Goal: Task Accomplishment & Management: Manage account settings

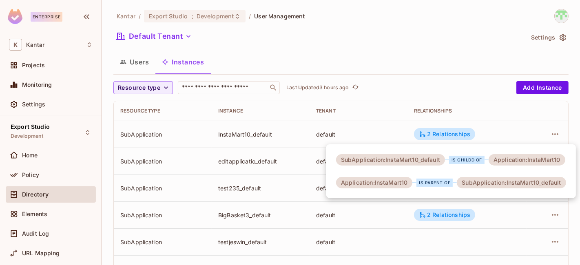
drag, startPoint x: 374, startPoint y: 52, endPoint x: 421, endPoint y: 64, distance: 48.7
click at [374, 53] on div at bounding box center [290, 132] width 580 height 265
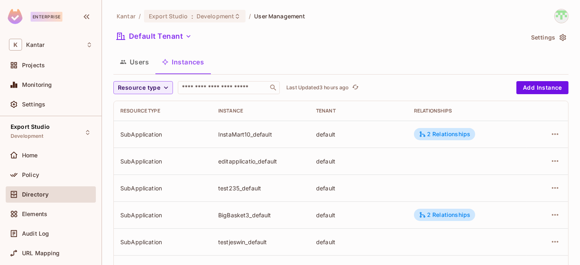
scroll to position [304, 0]
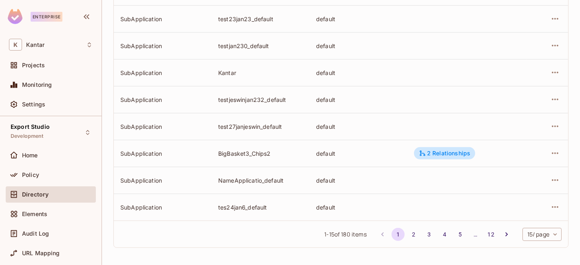
click at [539, 239] on body "Enterprise K Kantar Projects Monitoring Settings Export Studio Development Home…" at bounding box center [290, 132] width 580 height 265
click at [530, 247] on li "100 / page" at bounding box center [534, 246] width 41 height 17
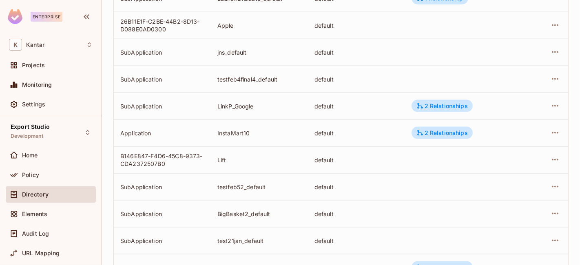
scroll to position [1591, 0]
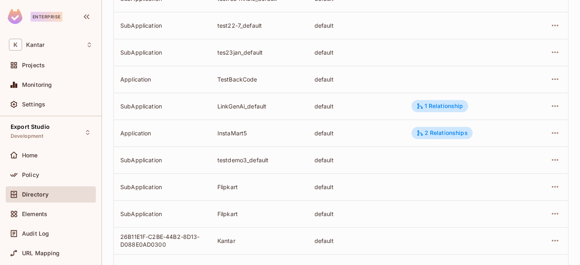
click at [244, 136] on td "InstaMart5" at bounding box center [259, 133] width 97 height 27
click at [243, 135] on div "InstaMart5" at bounding box center [260, 133] width 84 height 8
click at [239, 134] on div "InstaMart5" at bounding box center [260, 133] width 84 height 8
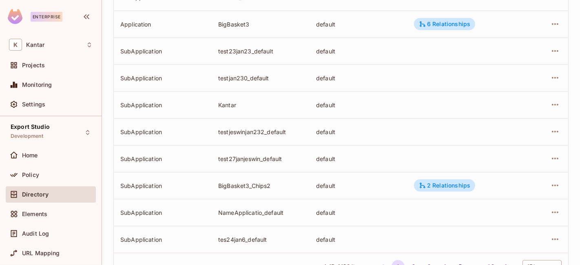
scroll to position [304, 0]
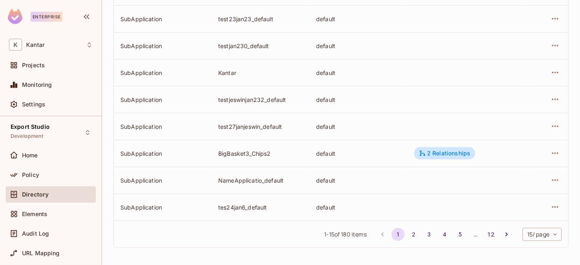
click at [526, 231] on body "Enterprise K Kantar Projects Monitoring Settings Export Studio Development Home…" at bounding box center [290, 132] width 580 height 265
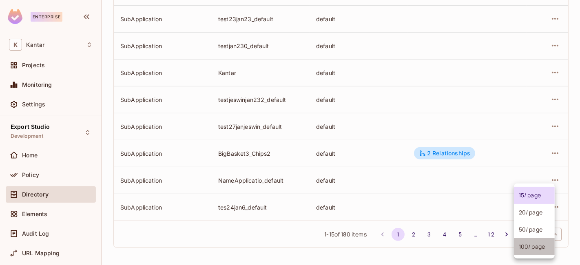
click at [532, 244] on li "100 / page" at bounding box center [534, 246] width 41 height 17
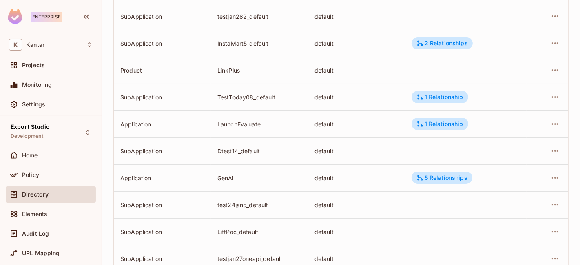
scroll to position [2594, 0]
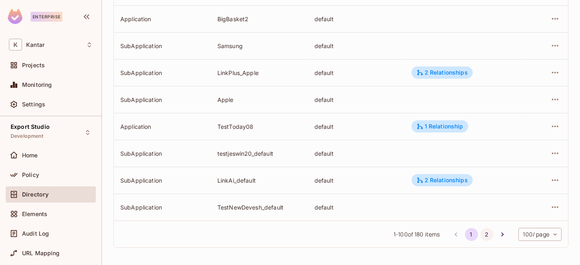
click at [481, 235] on button "2" at bounding box center [487, 234] width 13 height 13
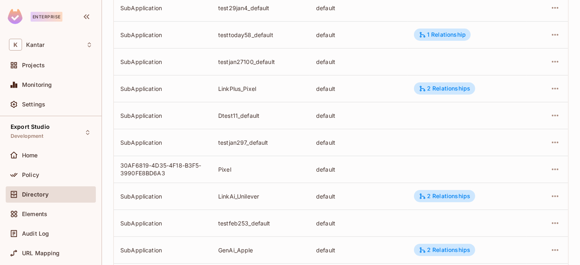
scroll to position [2055, 0]
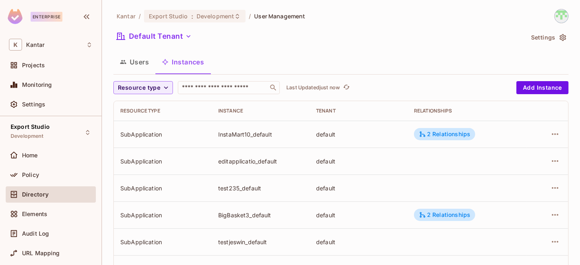
scroll to position [304, 0]
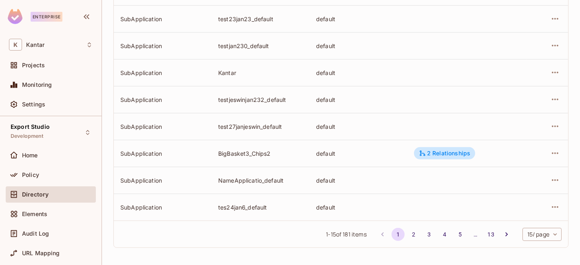
click at [536, 236] on body "Enterprise K Kantar Projects Monitoring Settings Export Studio Development Home…" at bounding box center [290, 132] width 580 height 265
click at [535, 245] on li "100 / page" at bounding box center [534, 246] width 41 height 17
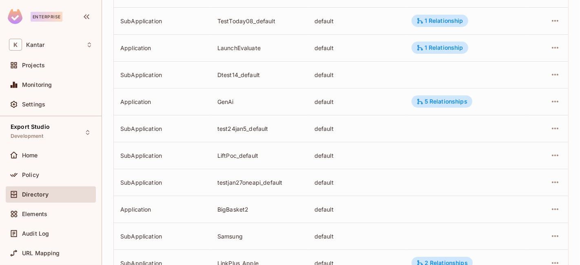
scroll to position [2594, 0]
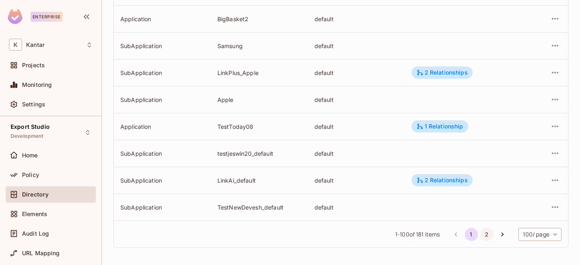
click at [481, 239] on button "2" at bounding box center [487, 234] width 13 height 13
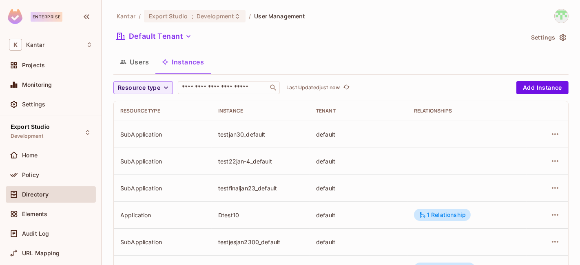
scroll to position [2076, 0]
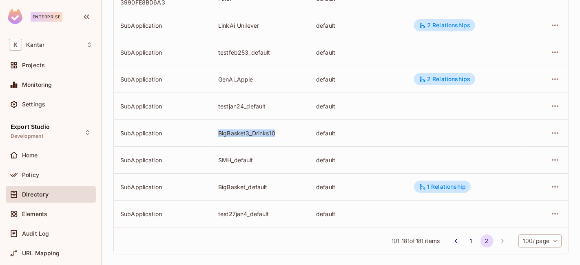
drag, startPoint x: 211, startPoint y: 137, endPoint x: 286, endPoint y: 132, distance: 74.4
click at [283, 131] on td "BigBasket3_Drinks10" at bounding box center [261, 133] width 98 height 27
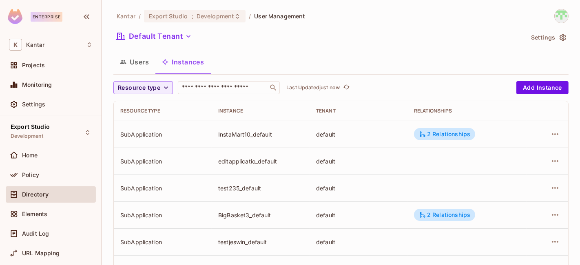
scroll to position [304, 0]
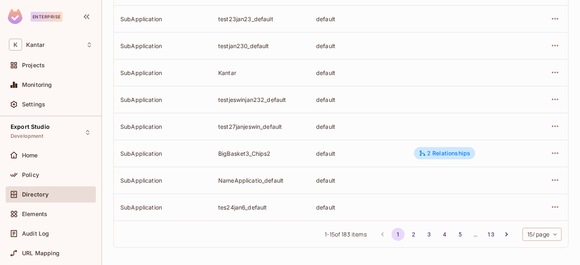
click at [530, 230] on body "Enterprise K Kantar Projects Monitoring Settings Export Studio Development Home…" at bounding box center [290, 132] width 580 height 265
click at [536, 247] on li "100 / page" at bounding box center [534, 246] width 41 height 17
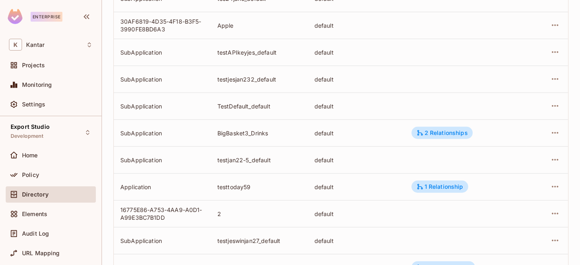
scroll to position [2594, 0]
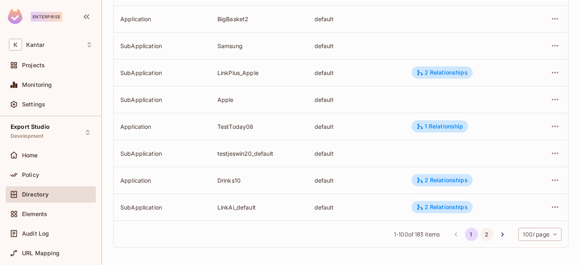
click at [481, 238] on button "2" at bounding box center [487, 234] width 13 height 13
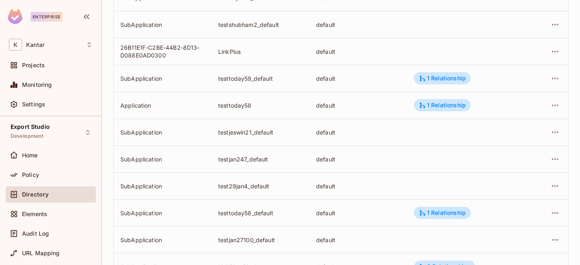
scroll to position [2136, 0]
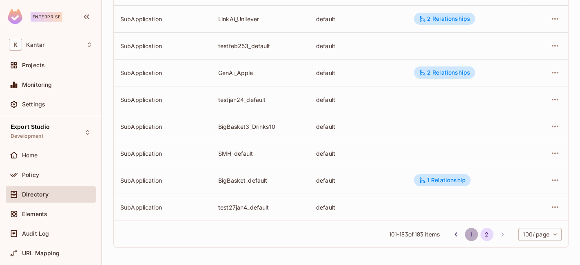
drag, startPoint x: 463, startPoint y: 237, endPoint x: 433, endPoint y: 175, distance: 69.4
click at [465, 236] on button "1" at bounding box center [471, 234] width 13 height 13
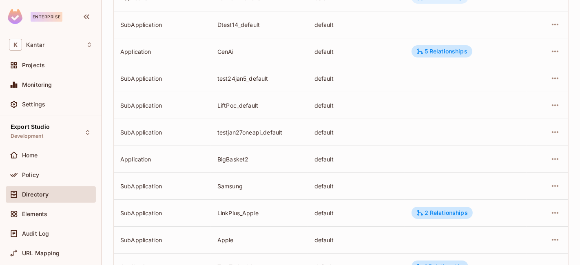
scroll to position [2594, 0]
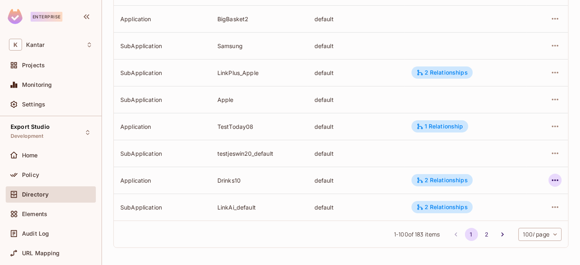
click at [551, 181] on icon "button" at bounding box center [556, 181] width 10 height 10
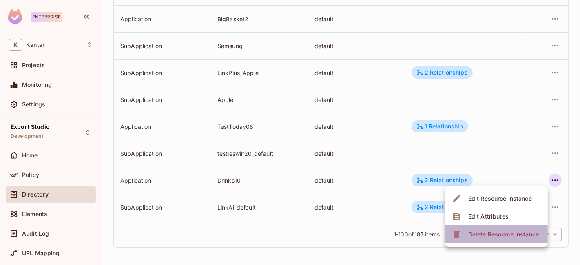
click at [498, 229] on span "Delete Resource Instance" at bounding box center [504, 234] width 76 height 13
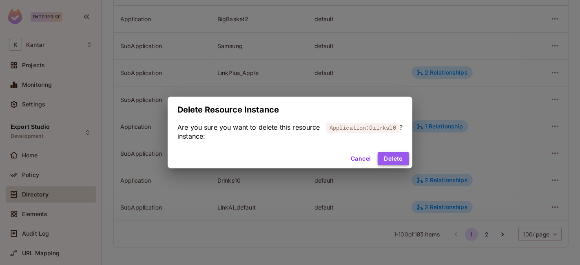
click at [395, 155] on button "Delete" at bounding box center [393, 158] width 31 height 13
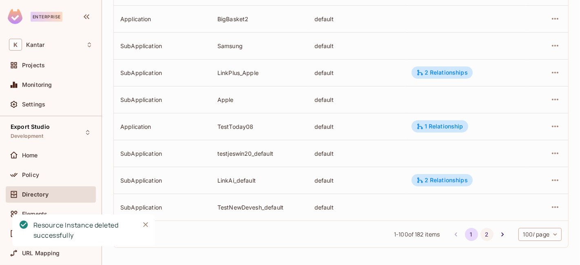
click at [481, 232] on button "2" at bounding box center [487, 234] width 13 height 13
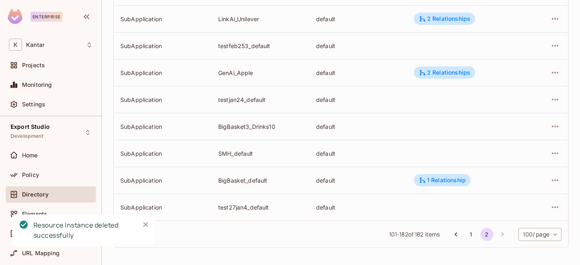
scroll to position [756, 0]
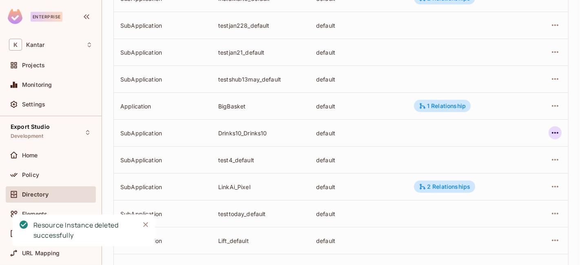
click at [551, 132] on icon "button" at bounding box center [556, 133] width 10 height 10
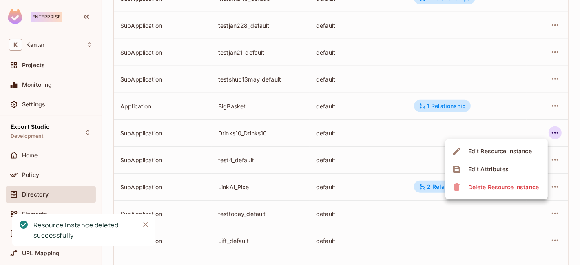
click at [489, 187] on div "Delete Resource Instance" at bounding box center [504, 187] width 71 height 8
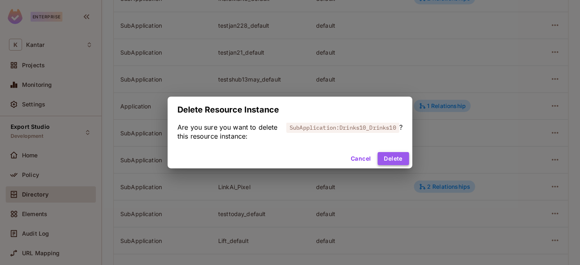
click at [390, 160] on button "Delete" at bounding box center [393, 158] width 31 height 13
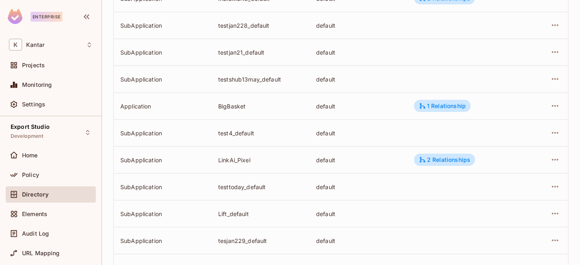
scroll to position [2076, 0]
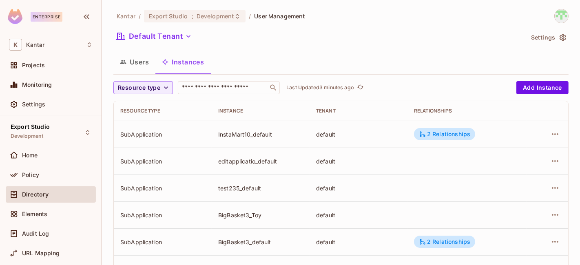
click at [386, 66] on div "Users Instances" at bounding box center [341, 62] width 456 height 20
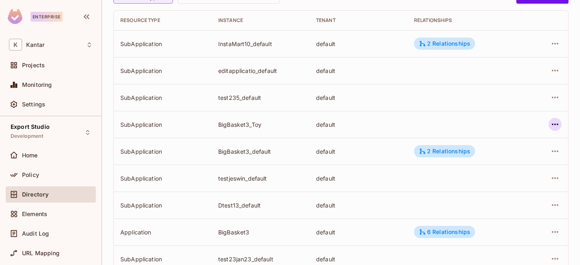
click at [552, 124] on icon "button" at bounding box center [555, 125] width 7 height 2
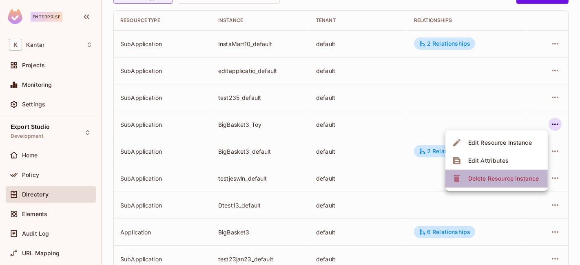
click at [488, 178] on div "Delete Resource Instance" at bounding box center [504, 179] width 71 height 8
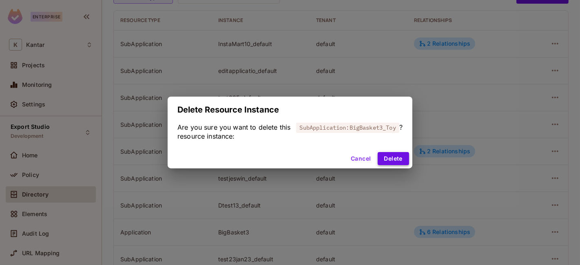
click at [389, 157] on button "Delete" at bounding box center [393, 158] width 31 height 13
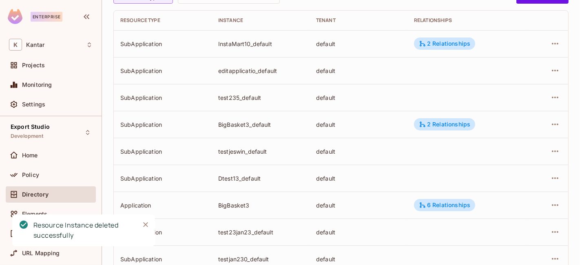
scroll to position [304, 0]
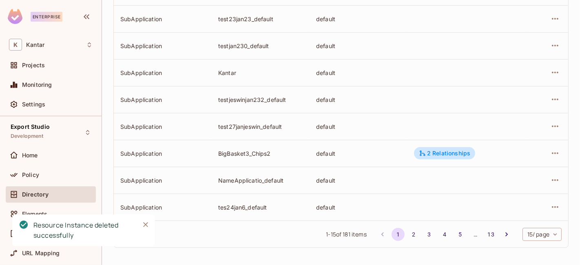
click at [536, 232] on body "Enterprise K Kantar Projects Monitoring Settings Export Studio Development Home…" at bounding box center [290, 132] width 580 height 265
click at [532, 247] on li "100 / page" at bounding box center [534, 246] width 41 height 17
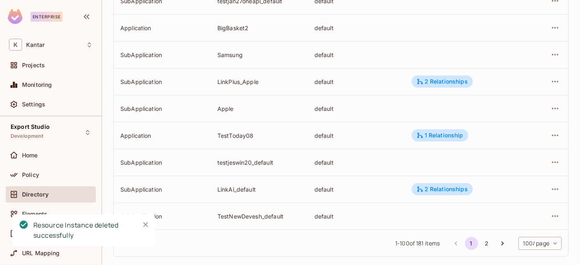
scroll to position [2594, 0]
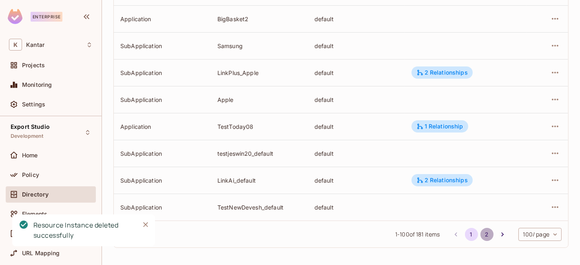
click at [481, 232] on button "2" at bounding box center [487, 234] width 13 height 13
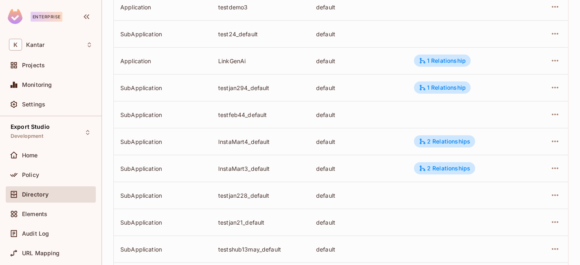
scroll to position [314, 0]
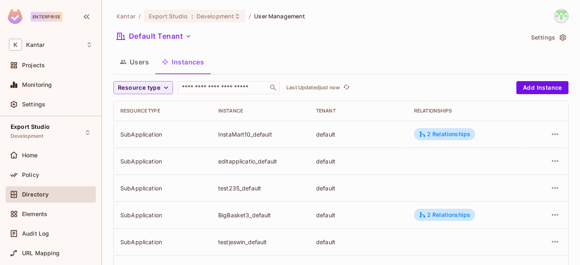
scroll to position [163, 0]
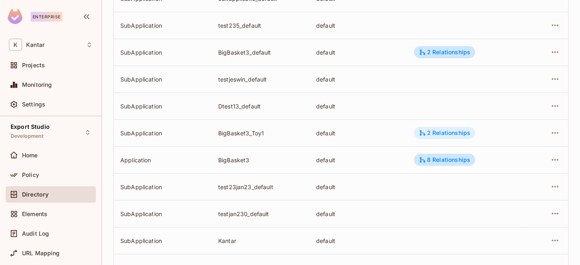
click at [454, 136] on div "2 Relationships" at bounding box center [444, 132] width 51 height 7
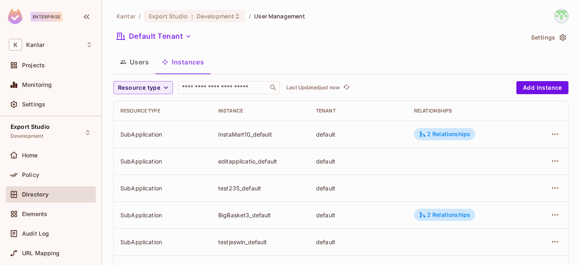
click at [311, 44] on div "Default Tenant" at bounding box center [318, 38] width 411 height 16
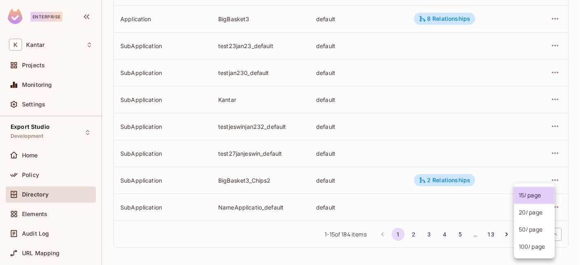
click at [543, 237] on body "Enterprise K Kantar Projects Monitoring Settings Export Studio Development Home…" at bounding box center [290, 132] width 580 height 265
click at [531, 254] on li "100 / page" at bounding box center [534, 246] width 41 height 17
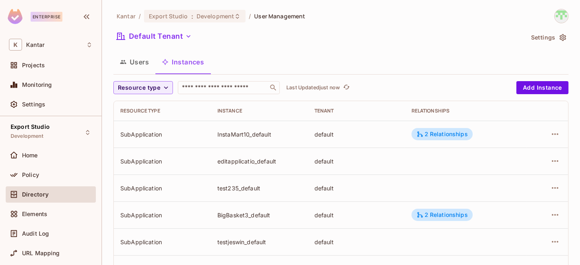
scroll to position [1214, 0]
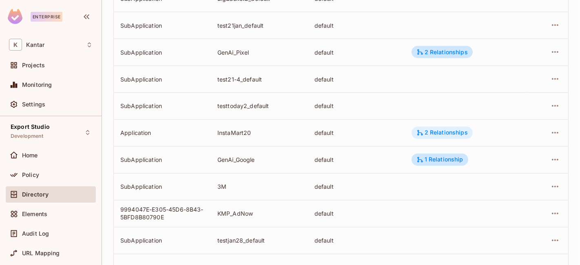
click at [442, 135] on div "2 Relationships" at bounding box center [442, 132] width 51 height 7
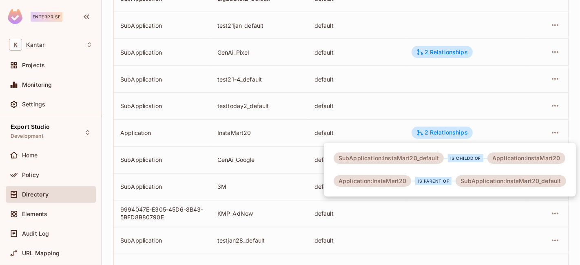
click at [426, 133] on div at bounding box center [290, 132] width 580 height 265
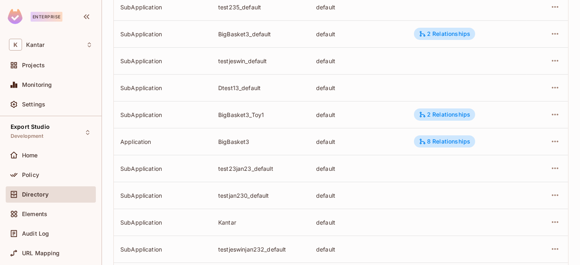
scroll to position [304, 0]
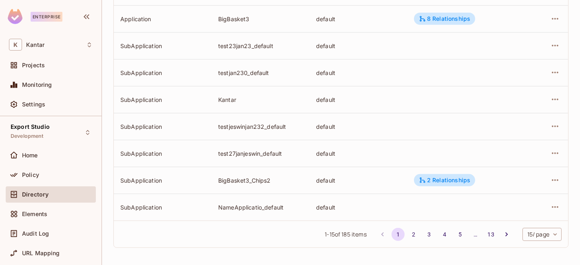
click at [543, 236] on body "Enterprise K Kantar Projects Monitoring Settings Export Studio Development Home…" at bounding box center [290, 132] width 580 height 265
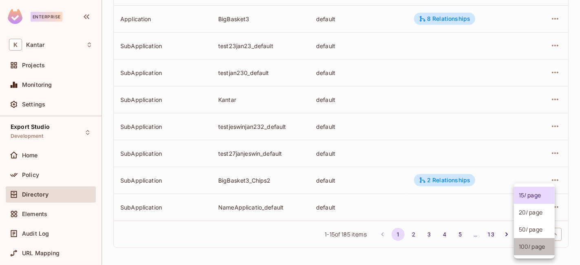
click at [535, 248] on li "100 / page" at bounding box center [534, 246] width 41 height 17
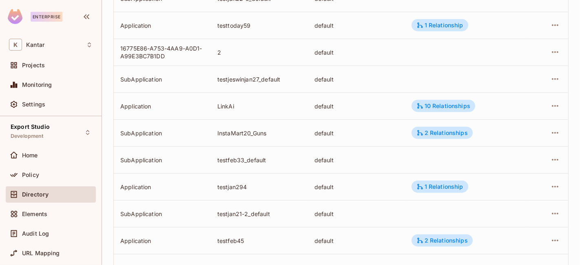
scroll to position [1241, 0]
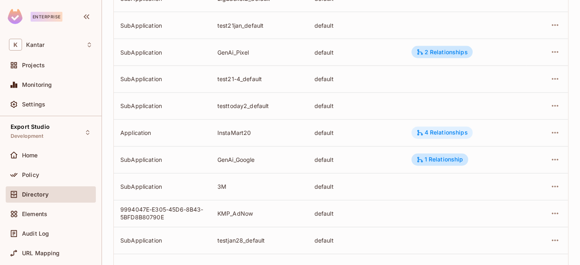
click at [427, 129] on div "4 Relationships" at bounding box center [442, 132] width 51 height 7
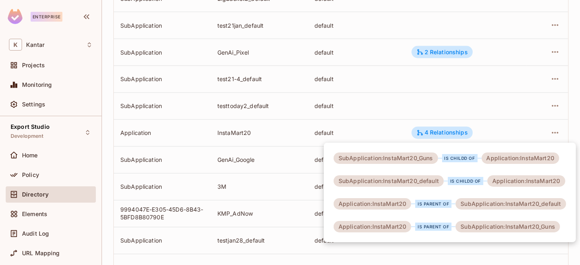
click at [571, 84] on div at bounding box center [290, 132] width 580 height 265
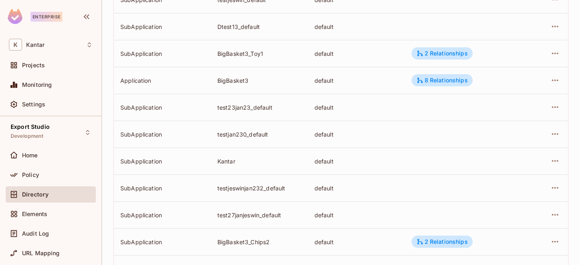
scroll to position [0, 0]
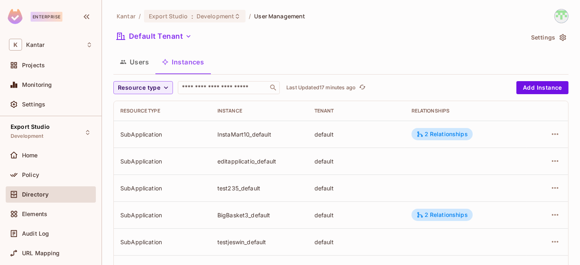
click at [429, 33] on div "Default Tenant" at bounding box center [318, 38] width 411 height 16
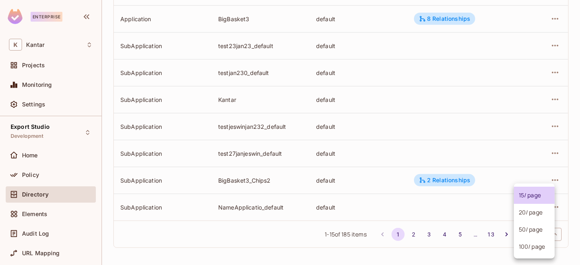
click at [534, 238] on body "Enterprise K Kantar Projects Monitoring Settings Export Studio Development Home…" at bounding box center [290, 132] width 580 height 265
click at [534, 249] on li "100 / page" at bounding box center [534, 246] width 41 height 17
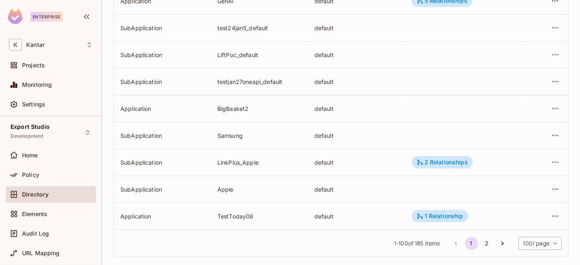
scroll to position [2594, 0]
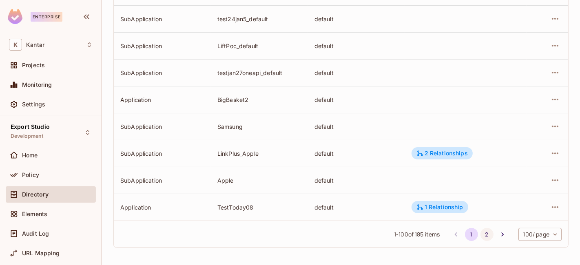
click at [481, 237] on button "2" at bounding box center [487, 234] width 13 height 13
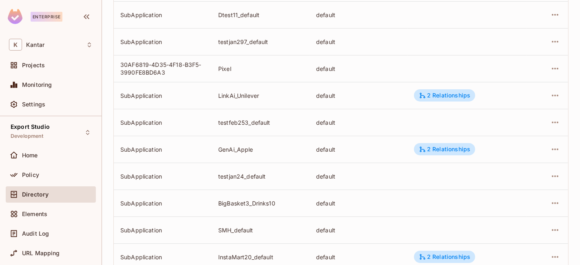
scroll to position [2190, 0]
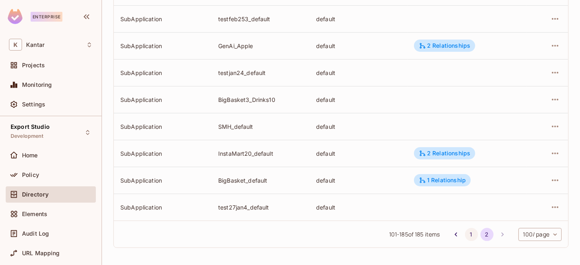
click at [465, 234] on button "1" at bounding box center [471, 234] width 13 height 13
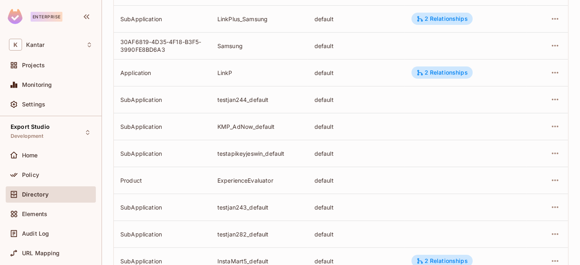
scroll to position [702, 0]
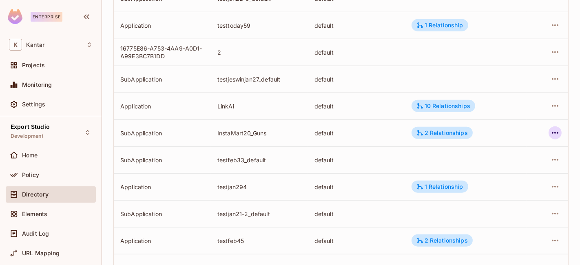
click at [551, 134] on icon "button" at bounding box center [556, 133] width 10 height 10
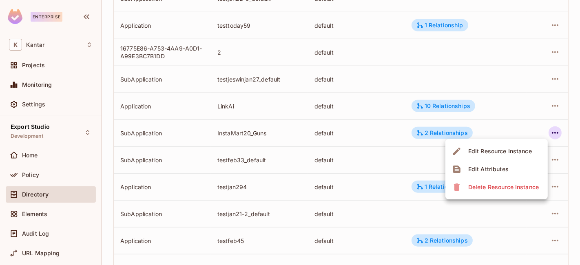
click at [525, 167] on li "Edit Attributes" at bounding box center [497, 169] width 102 height 18
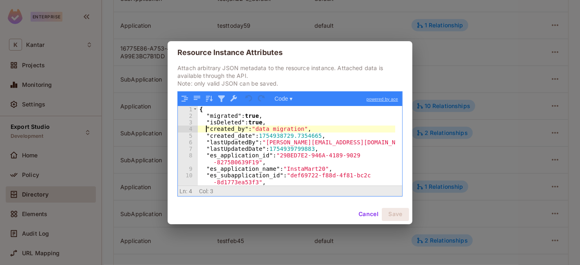
drag, startPoint x: 206, startPoint y: 127, endPoint x: 302, endPoint y: 124, distance: 96.4
click at [302, 124] on div "{ "migrated" : true , "isDeleted" : true , "created_by" : "data migration" , "c…" at bounding box center [297, 152] width 198 height 93
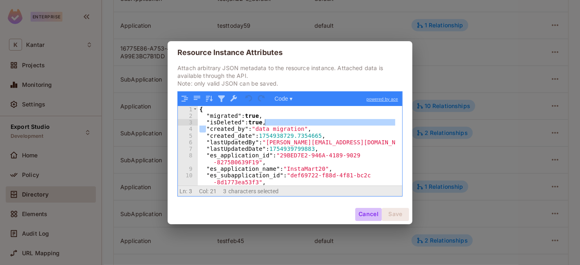
click at [365, 213] on button "Cancel" at bounding box center [369, 214] width 27 height 13
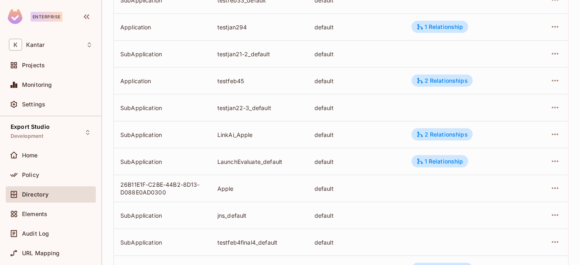
scroll to position [725, 0]
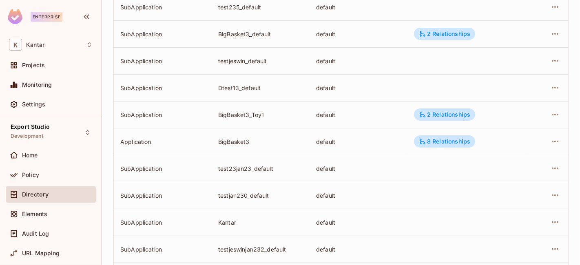
scroll to position [304, 0]
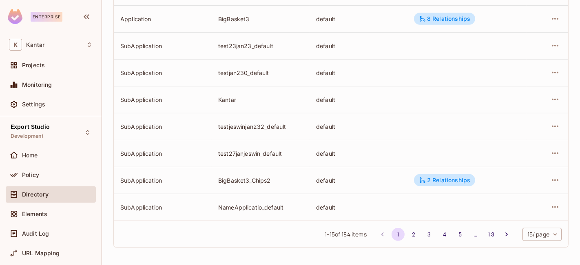
click at [520, 232] on body "Enterprise K Kantar Projects Monitoring Settings Export Studio Development Home…" at bounding box center [290, 132] width 580 height 265
click at [525, 244] on li "100 / page" at bounding box center [534, 246] width 41 height 17
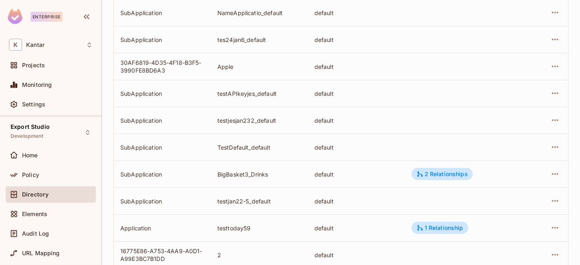
scroll to position [589, 0]
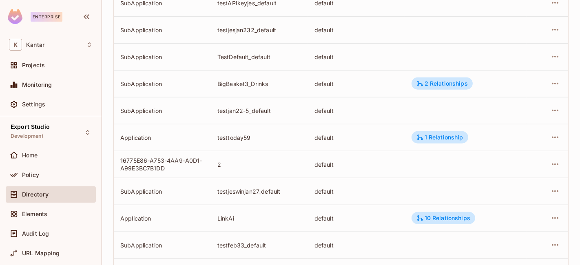
click at [238, 138] on div "testtoday59" at bounding box center [260, 138] width 84 height 8
copy div "testtoday59"
click at [222, 140] on div "testtoday59" at bounding box center [260, 138] width 84 height 8
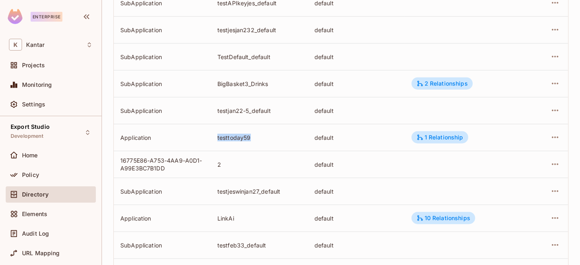
copy div "testtoday59"
click at [551, 138] on icon "button" at bounding box center [556, 138] width 10 height 10
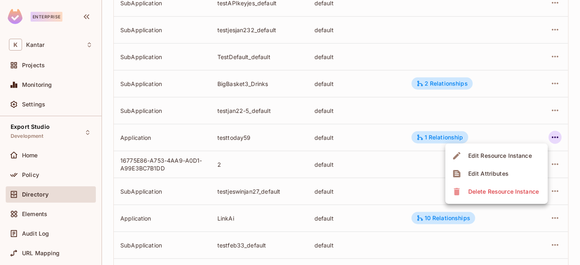
click at [224, 138] on div at bounding box center [290, 132] width 580 height 265
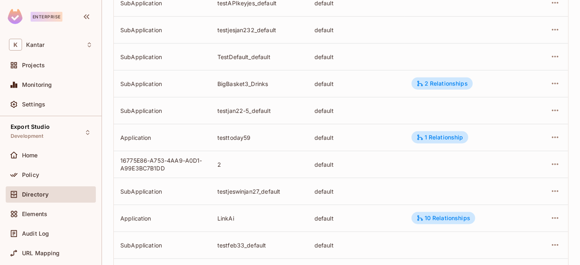
click at [236, 136] on div "testtoday59" at bounding box center [260, 138] width 84 height 8
copy div "testtoday59"
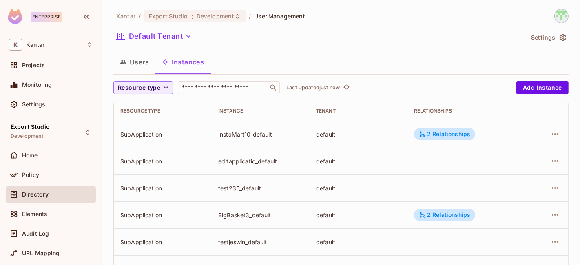
scroll to position [304, 0]
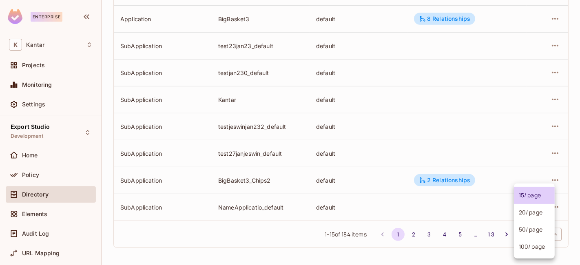
click at [533, 231] on body "Enterprise K Kantar Projects Monitoring Settings Export Studio Development Home…" at bounding box center [290, 132] width 580 height 265
click at [531, 246] on li "100 / page" at bounding box center [534, 246] width 41 height 17
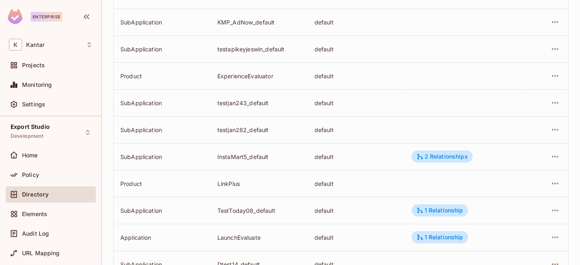
scroll to position [594, 0]
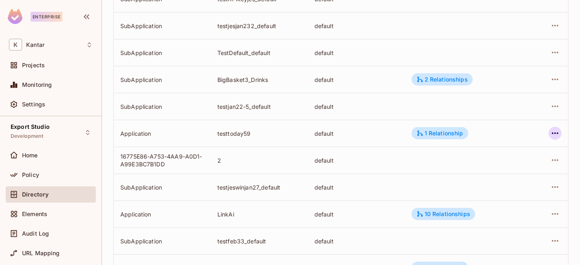
click at [553, 129] on icon "button" at bounding box center [556, 134] width 10 height 10
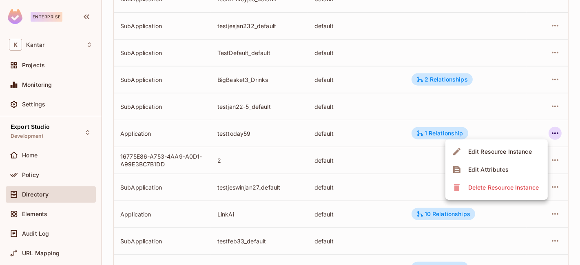
click at [524, 165] on li "Edit Attributes" at bounding box center [497, 170] width 102 height 18
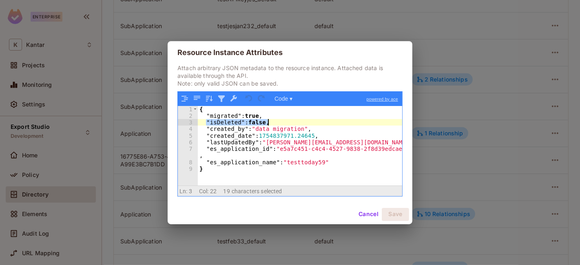
drag, startPoint x: 206, startPoint y: 123, endPoint x: 288, endPoint y: 124, distance: 82.1
click at [288, 124] on div "{ "migrated" : true , "isDeleted" : false , "created_by" : "data migration" , "…" at bounding box center [300, 152] width 205 height 93
click at [288, 124] on div "{ "migrated" : true , "isDeleted" : false , "created_by" : "data migration" , "…" at bounding box center [300, 146] width 205 height 80
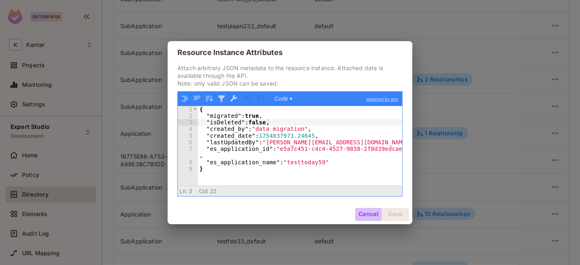
click at [373, 216] on button "Cancel" at bounding box center [369, 214] width 27 height 13
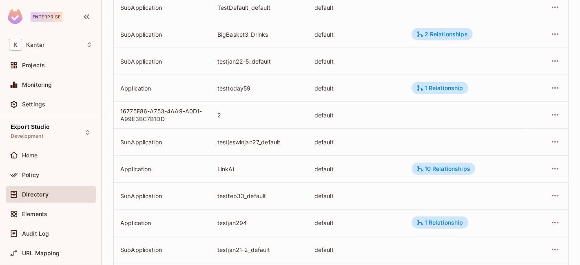
scroll to position [730, 0]
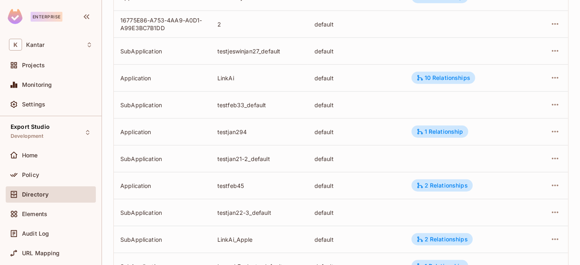
click at [225, 131] on div "testjan294" at bounding box center [260, 132] width 84 height 8
copy div "testjan294"
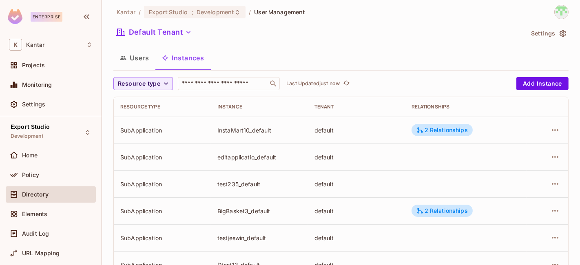
scroll to position [0, 0]
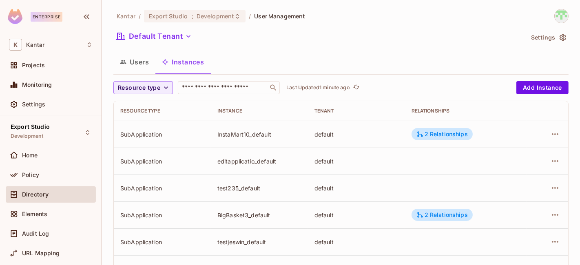
click at [347, 58] on div "Users Instances" at bounding box center [341, 62] width 456 height 20
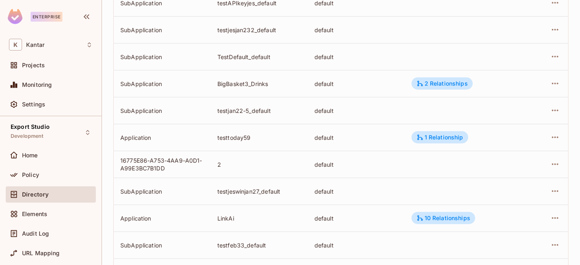
scroll to position [725, 0]
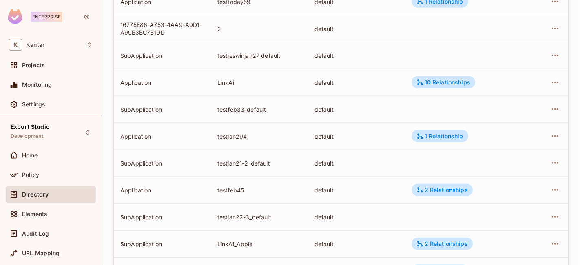
click at [231, 189] on div "testfeb45" at bounding box center [260, 191] width 84 height 8
copy div "testfeb45"
click at [556, 187] on td at bounding box center [548, 190] width 42 height 27
click at [551, 191] on icon "button" at bounding box center [556, 190] width 10 height 10
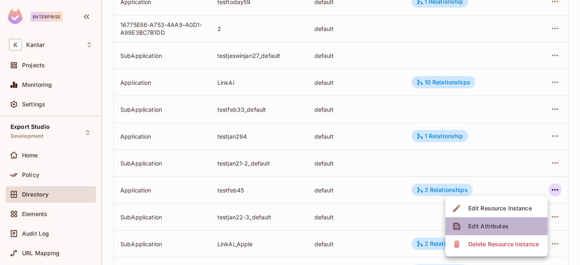
click at [515, 222] on li "Edit Attributes" at bounding box center [497, 227] width 102 height 18
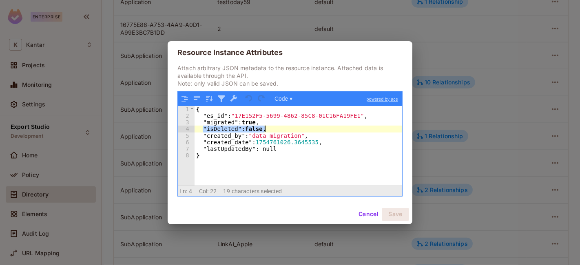
drag, startPoint x: 202, startPoint y: 131, endPoint x: 321, endPoint y: 162, distance: 122.5
click at [287, 131] on div "{ "es_id" : "17E152F5-5699-4862-85C8-01C16FA19FE1" , "migrated" : true , "isDel…" at bounding box center [299, 152] width 208 height 93
click at [371, 218] on button "Cancel" at bounding box center [369, 214] width 27 height 13
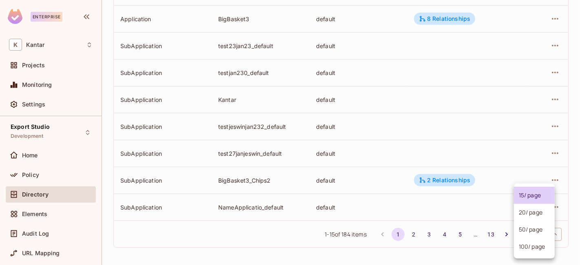
click at [528, 230] on body "Enterprise K Kantar Projects Monitoring Settings Export Studio Development Home…" at bounding box center [290, 132] width 580 height 265
click at [530, 245] on li "100 / page" at bounding box center [534, 246] width 41 height 17
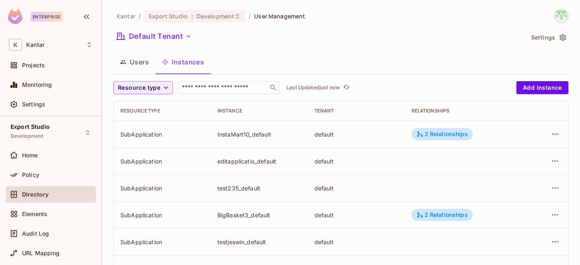
scroll to position [594, 0]
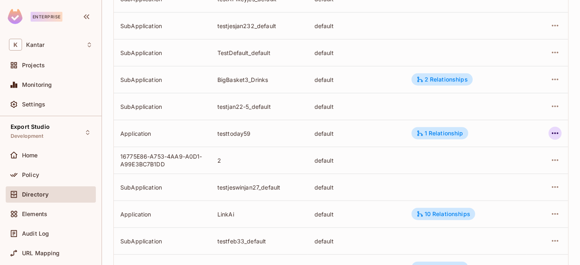
click at [551, 134] on icon "button" at bounding box center [556, 134] width 10 height 10
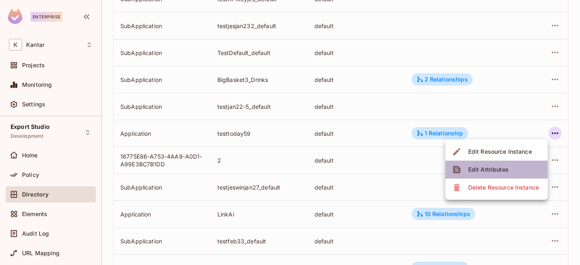
click at [496, 167] on div "Edit Attributes" at bounding box center [489, 170] width 40 height 8
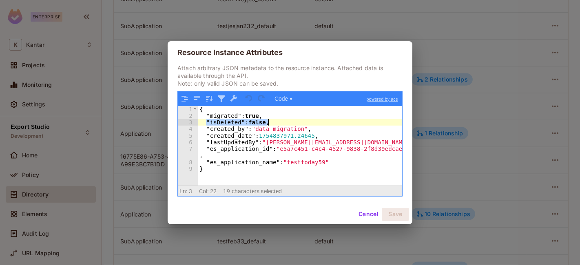
drag, startPoint x: 205, startPoint y: 125, endPoint x: 285, endPoint y: 123, distance: 80.0
click at [285, 123] on div "{ "migrated" : true , "isDeleted" : false , "created_by" : "data migration" , "…" at bounding box center [300, 152] width 205 height 93
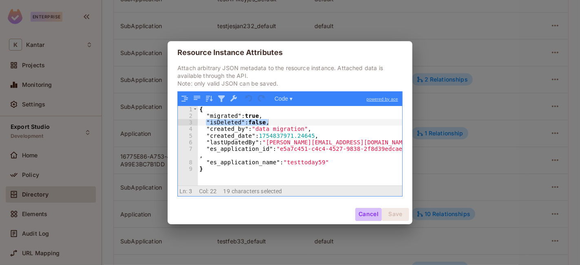
click at [369, 216] on button "Cancel" at bounding box center [369, 214] width 27 height 13
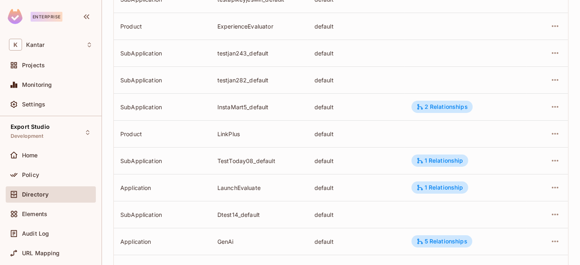
scroll to position [2594, 0]
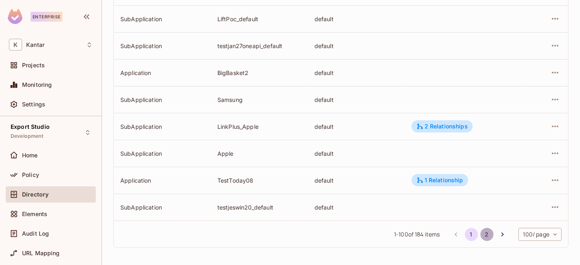
click at [481, 237] on button "2" at bounding box center [487, 234] width 13 height 13
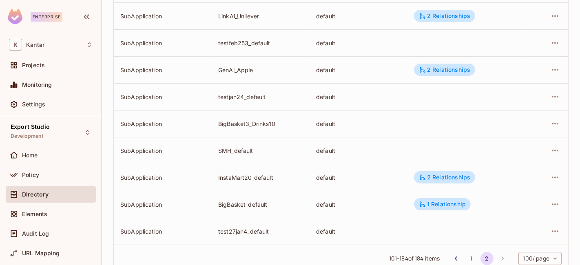
scroll to position [2163, 0]
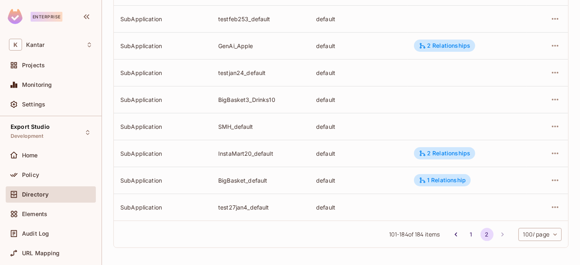
drag, startPoint x: 463, startPoint y: 237, endPoint x: 396, endPoint y: 214, distance: 70.5
click at [465, 236] on button "1" at bounding box center [471, 234] width 13 height 13
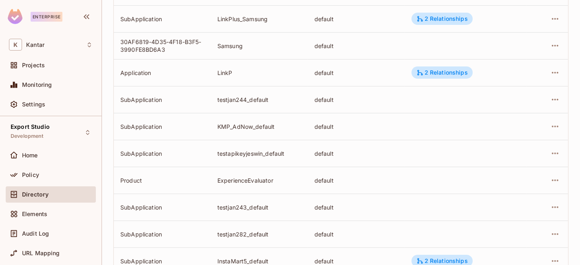
scroll to position [783, 0]
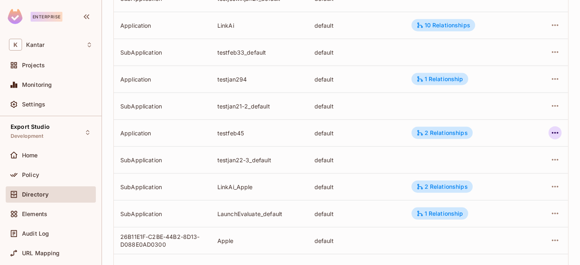
click at [551, 131] on icon "button" at bounding box center [556, 133] width 10 height 10
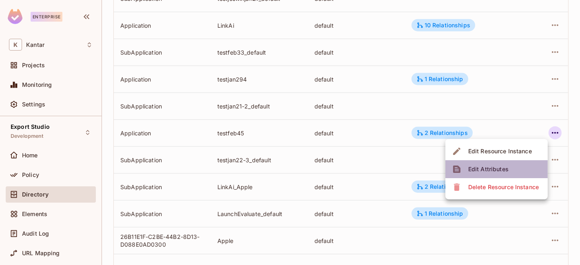
click at [508, 168] on span "Edit Attributes" at bounding box center [488, 169] width 45 height 13
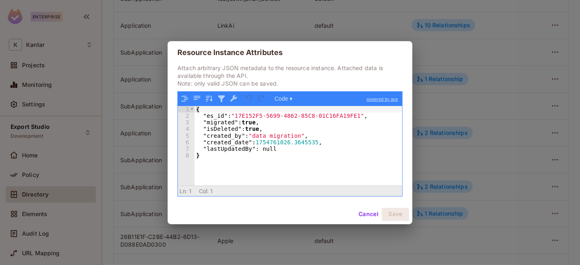
click at [365, 216] on button "Cancel" at bounding box center [369, 214] width 27 height 13
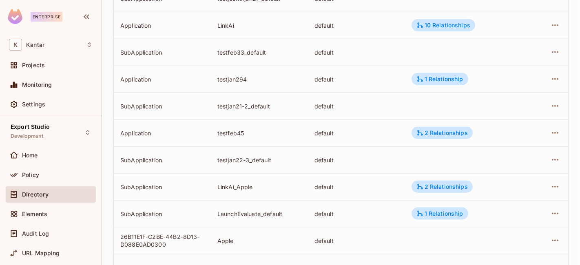
scroll to position [998, 0]
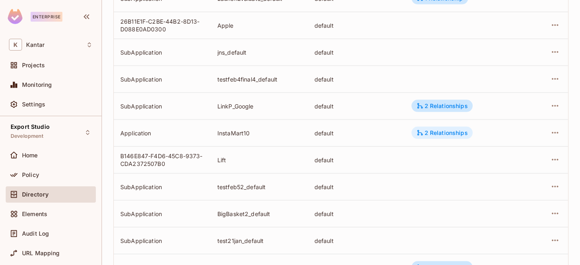
click at [457, 135] on div "2 Relationships" at bounding box center [442, 132] width 51 height 7
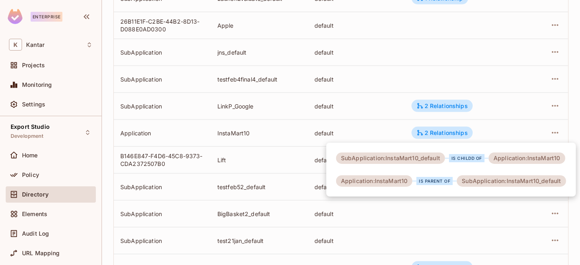
click at [330, 128] on div at bounding box center [290, 132] width 580 height 265
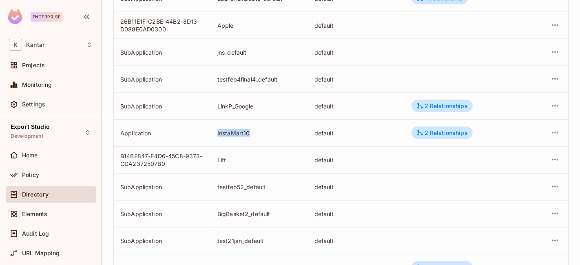
drag, startPoint x: 215, startPoint y: 135, endPoint x: 251, endPoint y: 131, distance: 35.7
click at [251, 131] on td "InstaMart10" at bounding box center [259, 133] width 97 height 27
copy div "InstaMart10"
click at [551, 133] on icon "button" at bounding box center [556, 133] width 10 height 10
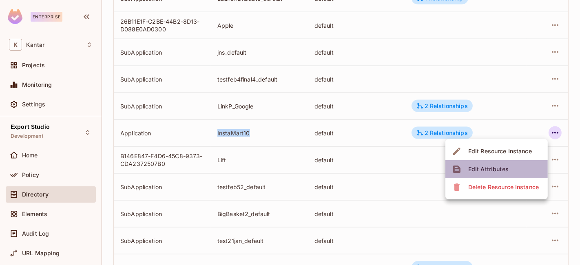
click at [500, 171] on div "Edit Attributes" at bounding box center [489, 169] width 40 height 8
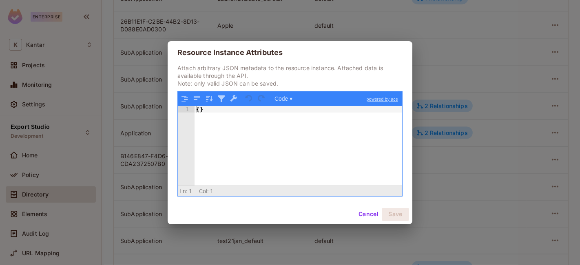
click at [365, 213] on button "Cancel" at bounding box center [369, 214] width 27 height 13
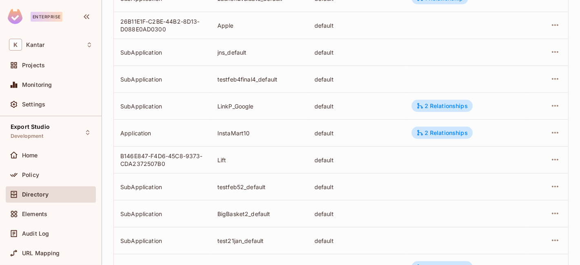
click at [356, 132] on div "default" at bounding box center [357, 133] width 84 height 8
click at [551, 130] on icon "button" at bounding box center [556, 133] width 10 height 10
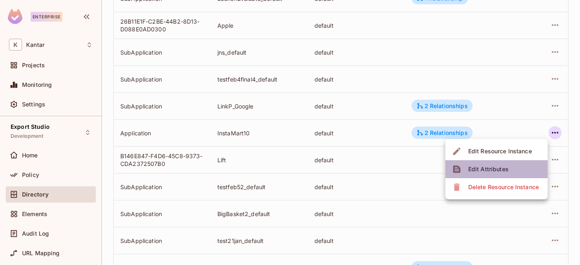
click at [511, 169] on li "Edit Attributes" at bounding box center [497, 169] width 102 height 18
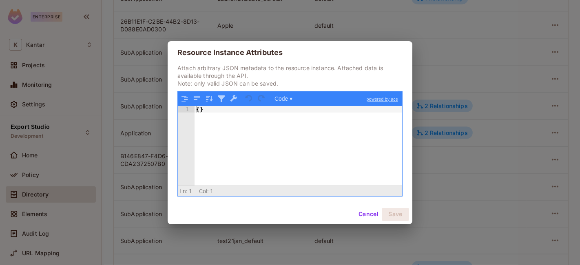
click at [363, 216] on button "Cancel" at bounding box center [369, 214] width 27 height 13
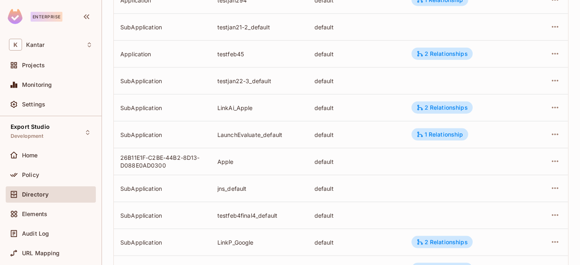
scroll to position [1043, 0]
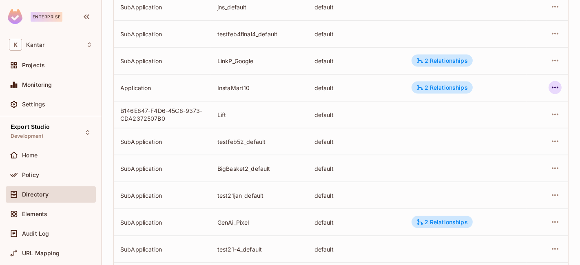
click at [552, 87] on icon "button" at bounding box center [556, 88] width 10 height 10
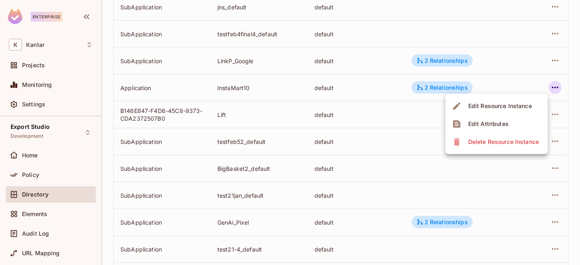
click at [503, 146] on span "Delete Resource Instance" at bounding box center [504, 142] width 76 height 13
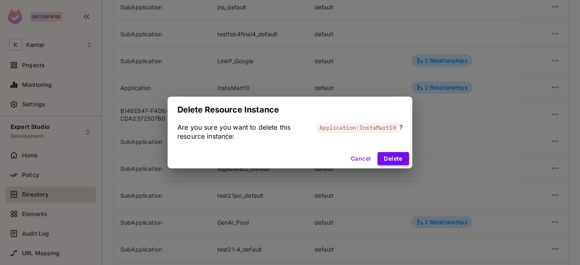
click at [394, 162] on button "Delete" at bounding box center [393, 158] width 31 height 13
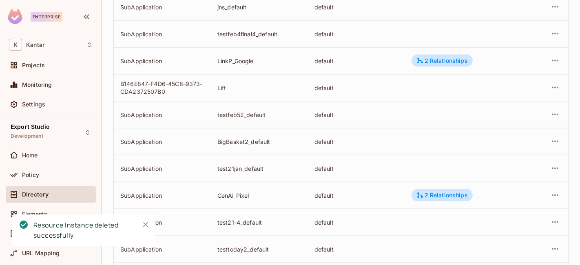
scroll to position [1186, 0]
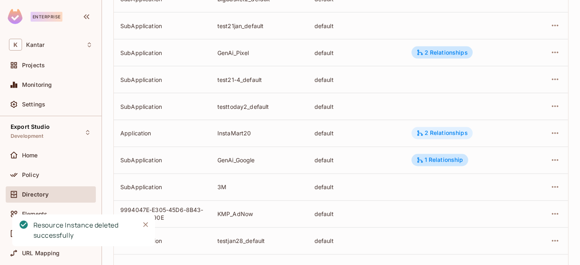
click at [455, 132] on div "2 Relationships" at bounding box center [442, 133] width 51 height 7
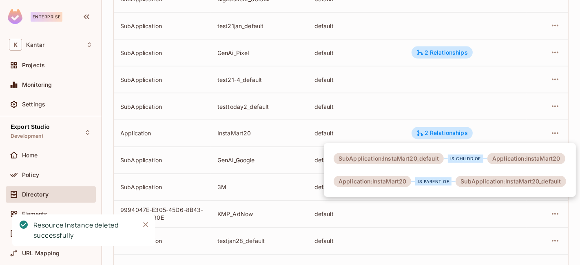
click at [443, 137] on div at bounding box center [290, 132] width 580 height 265
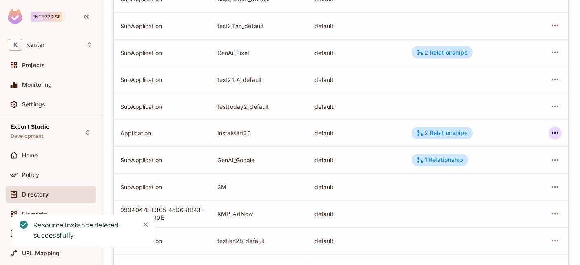
click at [552, 131] on icon "button" at bounding box center [556, 134] width 10 height 10
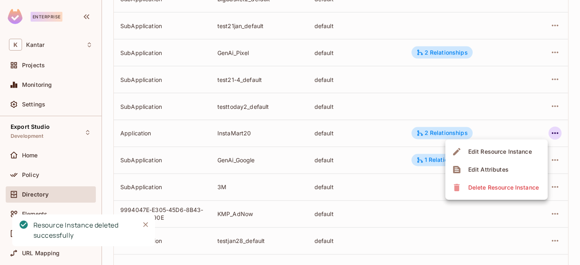
click at [528, 168] on li "Edit Attributes" at bounding box center [497, 170] width 102 height 18
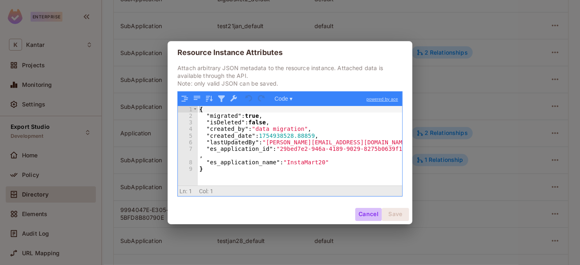
click at [365, 213] on button "Cancel" at bounding box center [369, 214] width 27 height 13
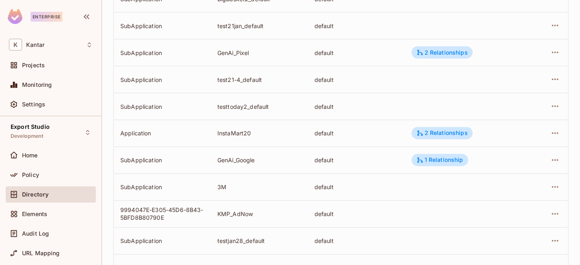
click at [235, 131] on div "InstaMart20" at bounding box center [260, 134] width 84 height 8
copy div "InstaMart20"
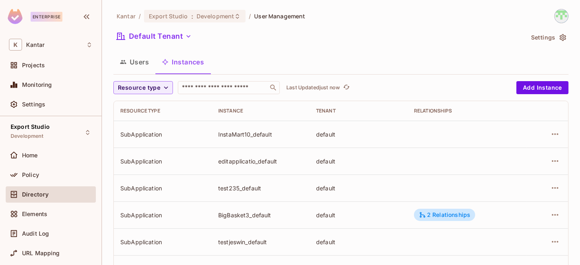
scroll to position [304, 0]
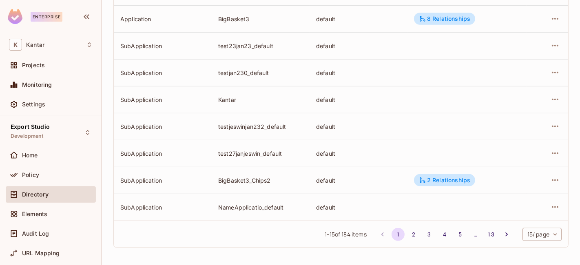
click at [523, 238] on body "Enterprise K Kantar Projects Monitoring Settings Export Studio Development Home…" at bounding box center [290, 132] width 580 height 265
click at [526, 252] on li "100 / page" at bounding box center [534, 246] width 41 height 17
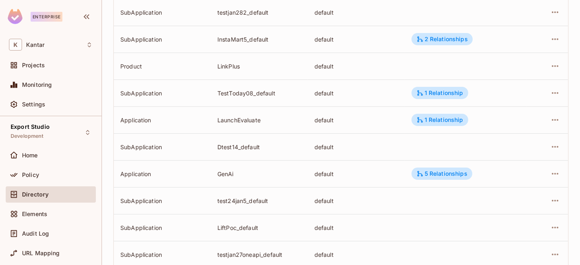
scroll to position [2594, 0]
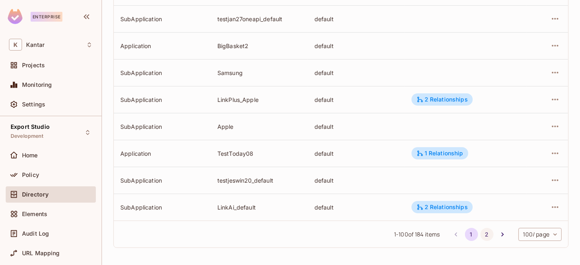
click at [481, 236] on button "2" at bounding box center [487, 234] width 13 height 13
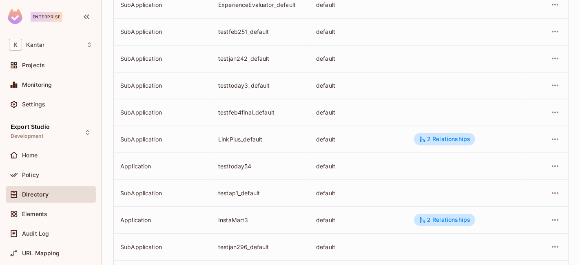
scroll to position [2163, 0]
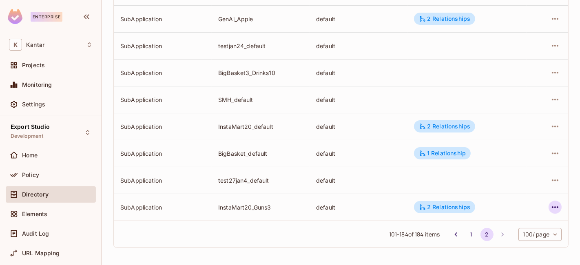
click at [549, 207] on button "button" at bounding box center [555, 207] width 13 height 13
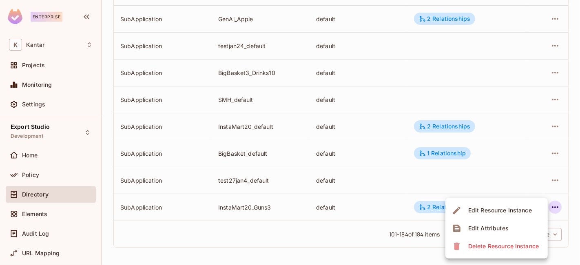
click at [518, 227] on li "Edit Attributes" at bounding box center [497, 229] width 102 height 18
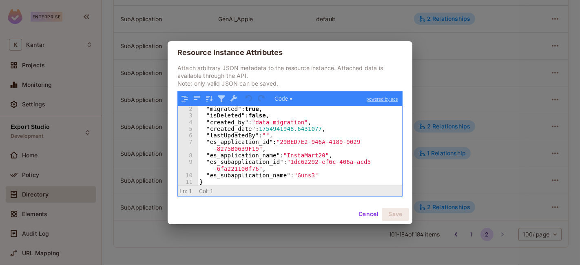
scroll to position [0, 0]
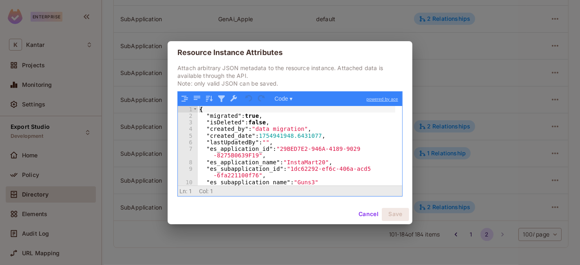
click at [365, 215] on button "Cancel" at bounding box center [369, 214] width 27 height 13
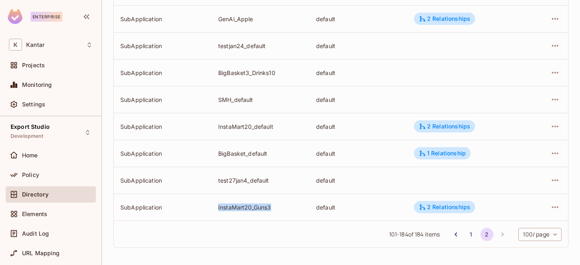
drag, startPoint x: 209, startPoint y: 205, endPoint x: 302, endPoint y: 205, distance: 93.5
click at [302, 205] on tr "SubApplication InstaMart20_Guns3 default 2 Relationships" at bounding box center [341, 207] width 455 height 27
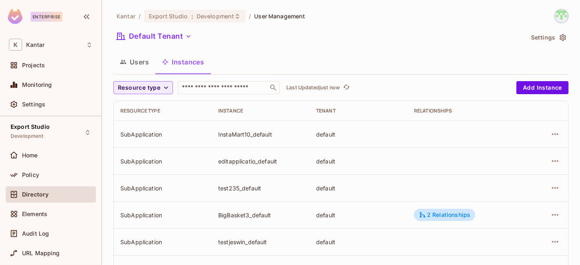
scroll to position [304, 0]
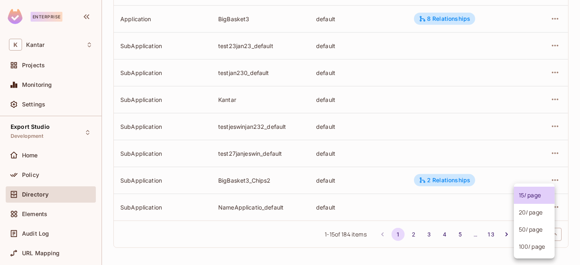
click at [529, 233] on body "Enterprise K Kantar Projects Monitoring Settings Export Studio Development Home…" at bounding box center [290, 132] width 580 height 265
click at [530, 243] on li "100 / page" at bounding box center [534, 246] width 41 height 17
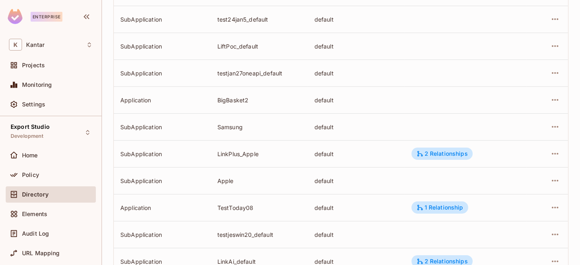
scroll to position [2594, 0]
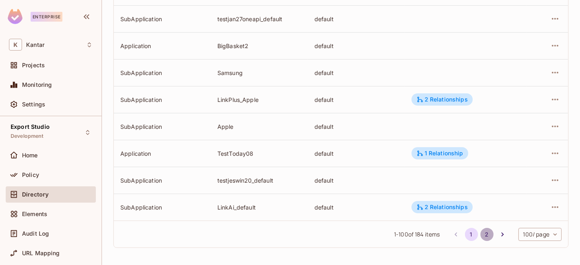
click at [481, 237] on button "2" at bounding box center [487, 234] width 13 height 13
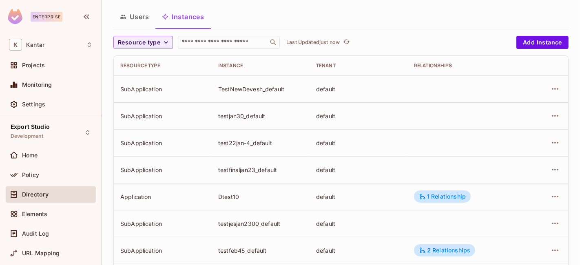
scroll to position [0, 0]
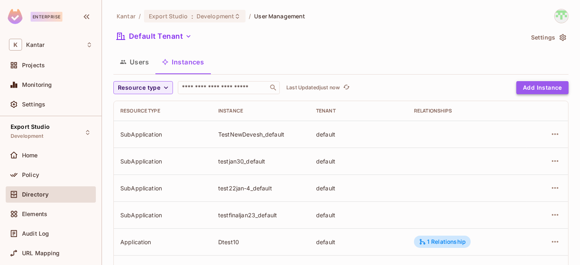
click at [537, 90] on button "Add Instance" at bounding box center [543, 87] width 52 height 13
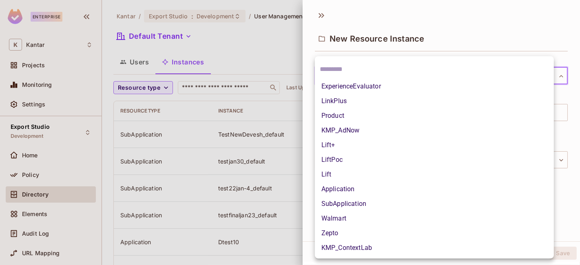
click at [378, 69] on body "Enterprise K Kantar Projects Monitoring Settings Export Studio Development Home…" at bounding box center [290, 132] width 580 height 265
click at [378, 208] on li "SubApplication" at bounding box center [434, 204] width 239 height 15
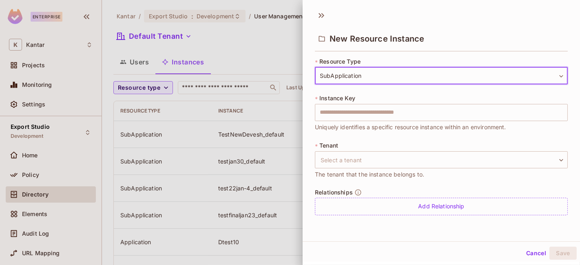
type input "**********"
click at [387, 168] on body "Enterprise K Kantar Projects Monitoring Settings Export Studio Development Home…" at bounding box center [290, 132] width 580 height 265
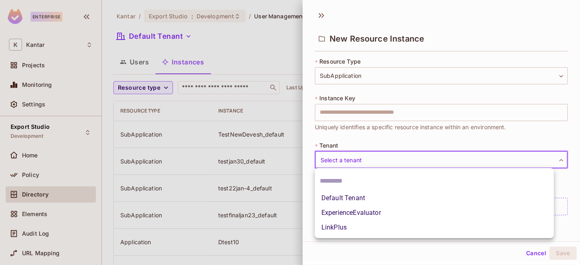
click at [364, 202] on li "Default Tenant" at bounding box center [434, 198] width 239 height 15
type input "*******"
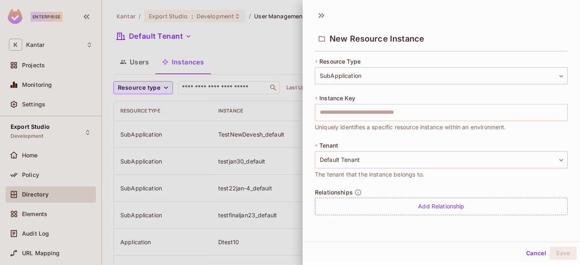
drag, startPoint x: 395, startPoint y: 207, endPoint x: 396, endPoint y: 180, distance: 26.5
click at [396, 207] on div "Add Relationship" at bounding box center [441, 207] width 253 height 18
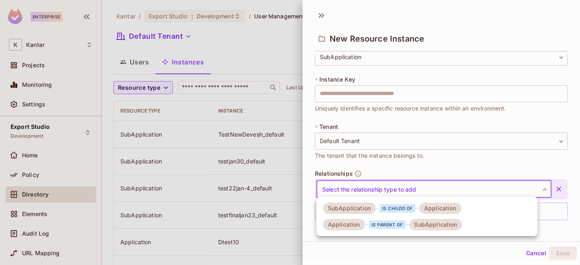
click at [411, 185] on body "Enterprise K Kantar Projects Monitoring Settings Export Studio Development Home…" at bounding box center [290, 132] width 580 height 265
click at [403, 211] on div "is childd of" at bounding box center [398, 209] width 36 height 8
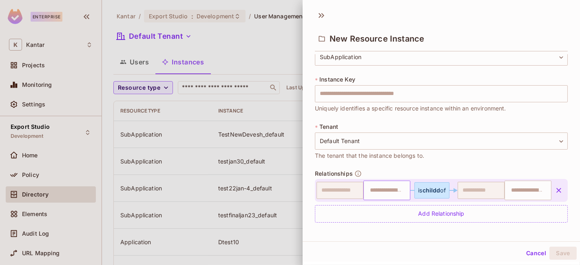
click at [384, 196] on input "text" at bounding box center [386, 190] width 42 height 16
click at [507, 186] on input "text" at bounding box center [528, 190] width 42 height 16
click at [555, 192] on icon "button" at bounding box center [559, 191] width 8 height 8
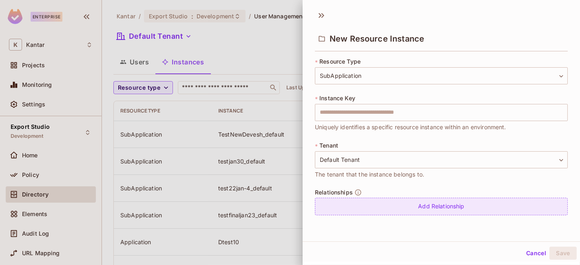
scroll to position [0, 0]
click at [463, 206] on div "Add Relationship" at bounding box center [441, 207] width 253 height 18
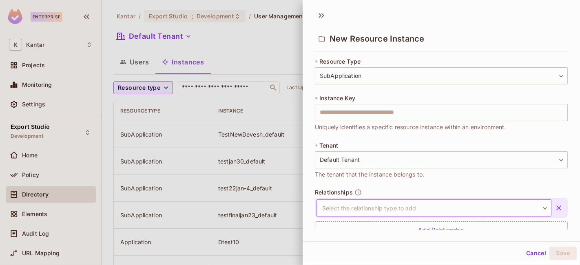
click at [429, 201] on body "Enterprise K Kantar Projects Monitoring Settings Export Studio Development Home…" at bounding box center [290, 132] width 580 height 265
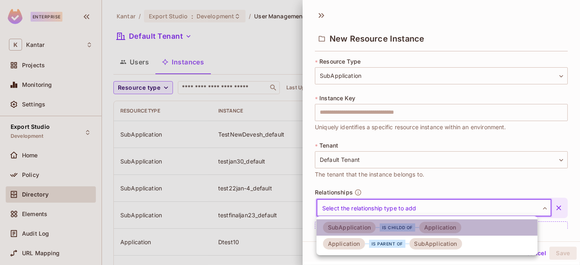
click at [411, 223] on div "SubApplication is childd of Application" at bounding box center [392, 227] width 138 height 11
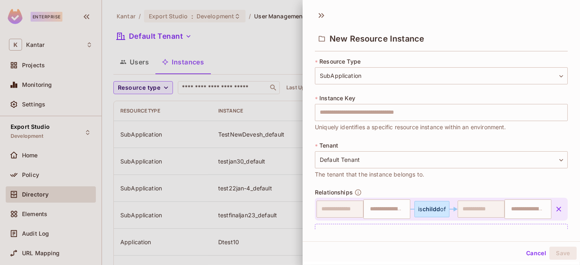
scroll to position [21, 0]
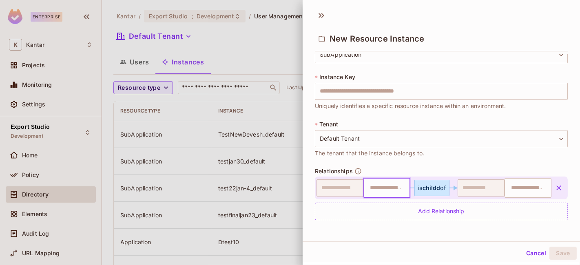
click at [380, 187] on input "text" at bounding box center [386, 188] width 42 height 16
click at [532, 254] on button "Cancel" at bounding box center [536, 253] width 27 height 13
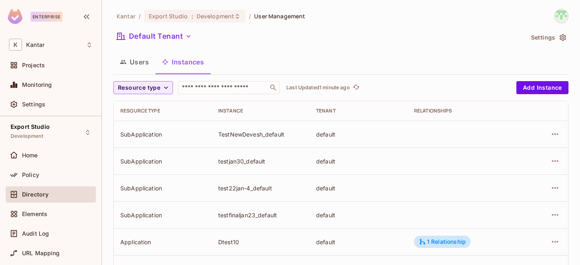
scroll to position [2163, 0]
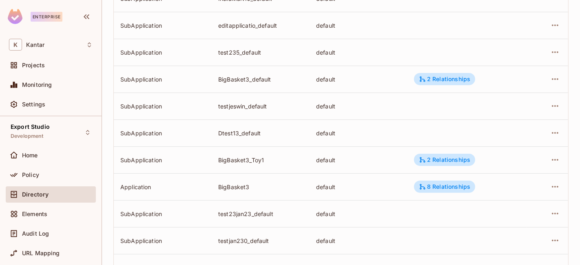
scroll to position [304, 0]
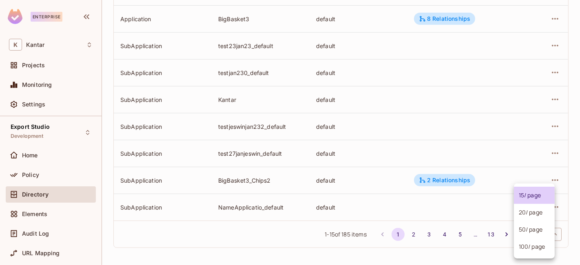
click at [533, 236] on body "Enterprise K Kantar Projects Monitoring Settings Export Studio Development Home…" at bounding box center [290, 132] width 580 height 265
click at [528, 254] on li "100 / page" at bounding box center [534, 246] width 41 height 17
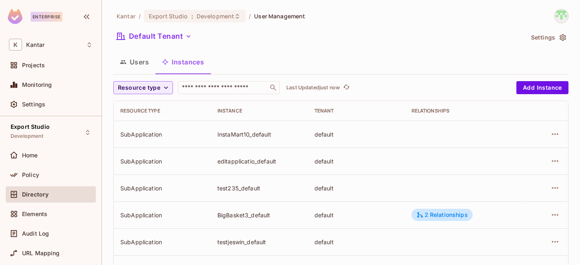
scroll to position [1079, 0]
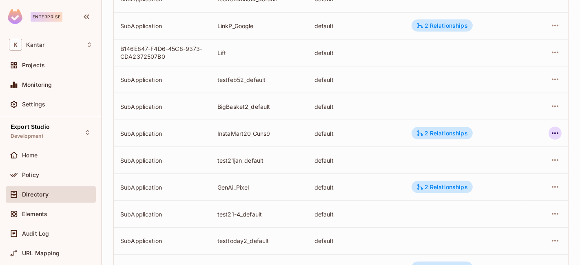
click at [549, 133] on button "button" at bounding box center [555, 133] width 13 height 13
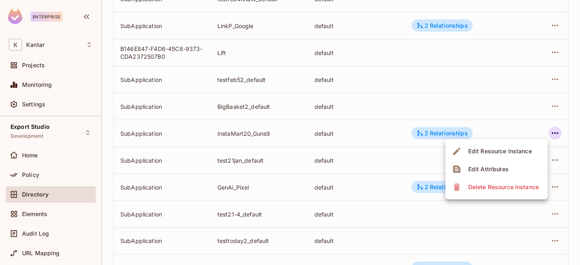
click at [507, 166] on div "Edit Attributes" at bounding box center [489, 169] width 40 height 8
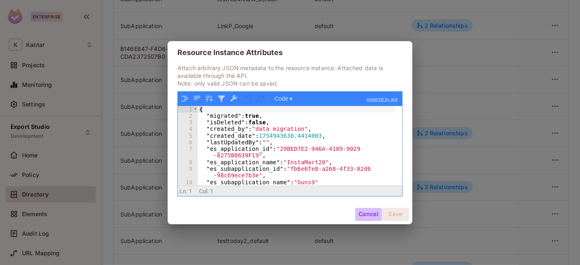
click at [367, 214] on button "Cancel" at bounding box center [369, 214] width 27 height 13
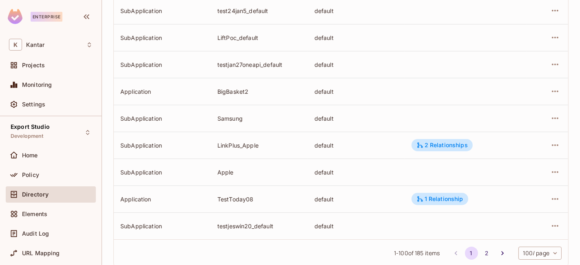
scroll to position [2594, 0]
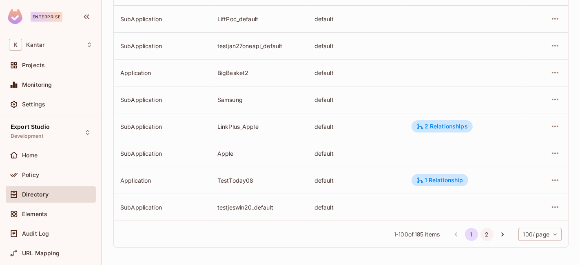
click at [481, 236] on button "2" at bounding box center [487, 234] width 13 height 13
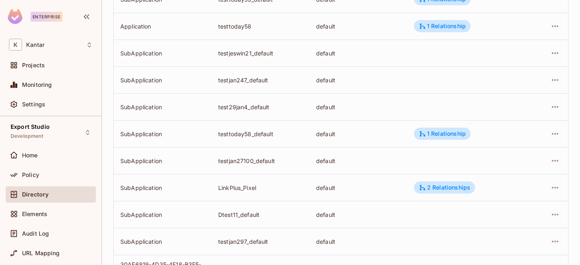
scroll to position [2190, 0]
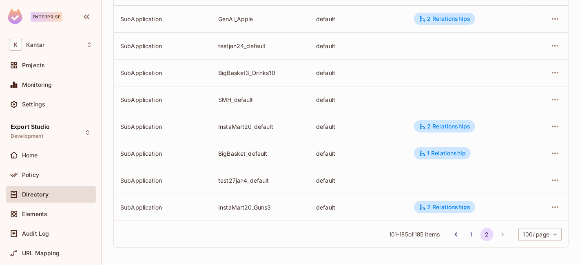
click at [464, 241] on div "101 - 185 of 185 items 1 2 100 / page *** ​" at bounding box center [341, 234] width 455 height 27
click at [465, 240] on button "1" at bounding box center [471, 234] width 13 height 13
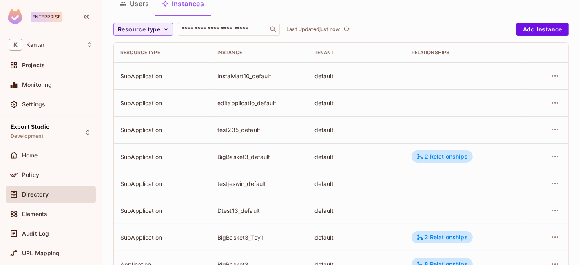
scroll to position [0, 0]
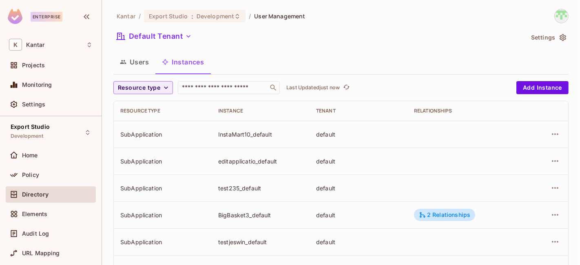
scroll to position [304, 0]
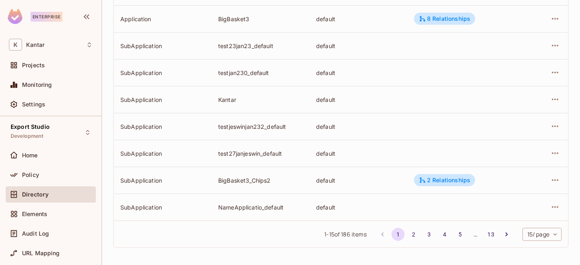
click at [537, 239] on body "Enterprise K Kantar Projects Monitoring Settings Export Studio Development Home…" at bounding box center [290, 132] width 580 height 265
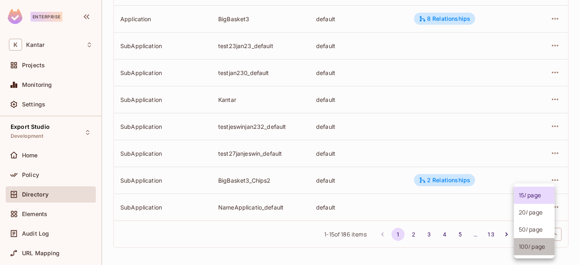
click at [528, 251] on li "100 / page" at bounding box center [534, 246] width 41 height 17
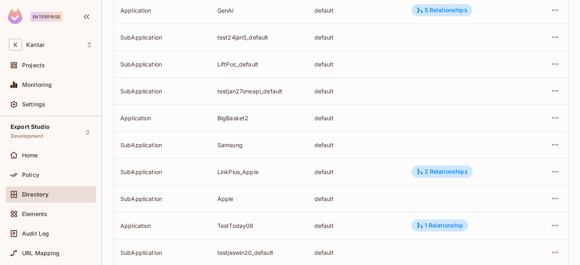
scroll to position [2594, 0]
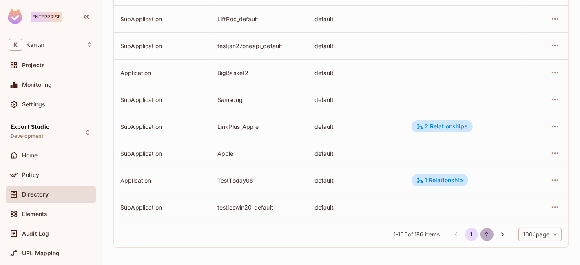
click at [481, 234] on button "2" at bounding box center [487, 234] width 13 height 13
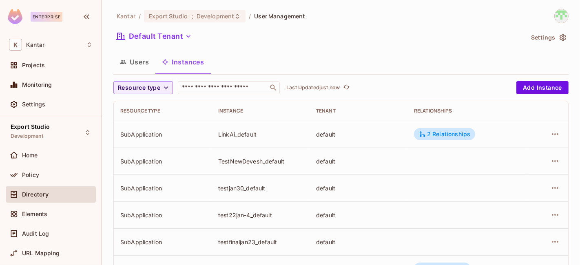
scroll to position [2048, 0]
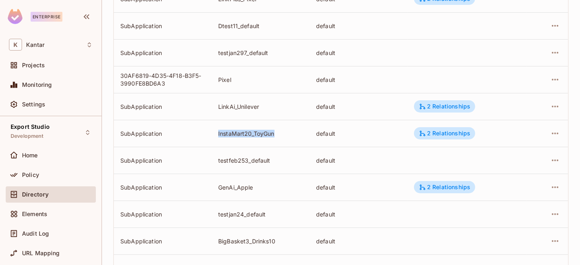
drag, startPoint x: 215, startPoint y: 130, endPoint x: 286, endPoint y: 131, distance: 71.0
click at [286, 131] on td "InstaMart20_ToyGun" at bounding box center [261, 133] width 98 height 27
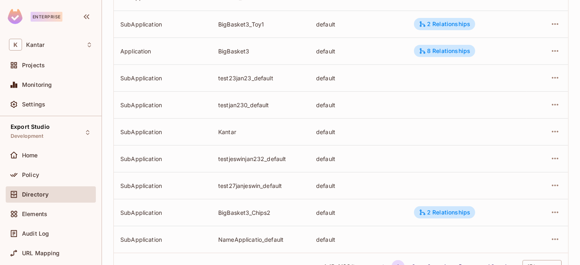
scroll to position [304, 0]
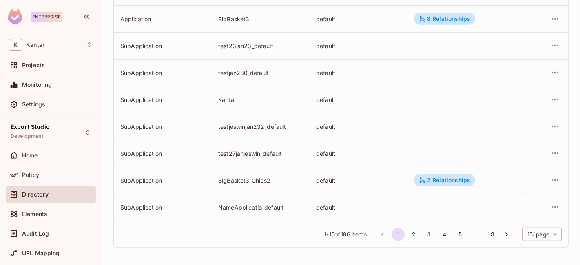
click at [531, 237] on body "Enterprise K Kantar Projects Monitoring Settings Export Studio Development Home…" at bounding box center [290, 132] width 580 height 265
drag, startPoint x: 526, startPoint y: 260, endPoint x: 526, endPoint y: 254, distance: 6.9
click at [526, 258] on div "15 / page 20 / page 50 / page 100 / page" at bounding box center [290, 132] width 580 height 265
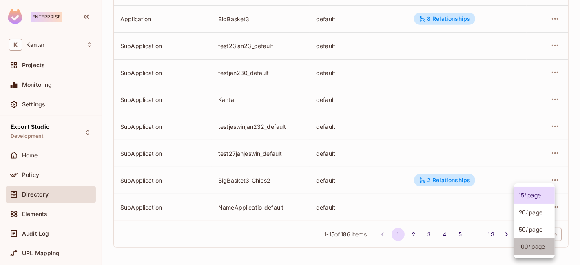
click at [525, 248] on li "100 / page" at bounding box center [534, 246] width 41 height 17
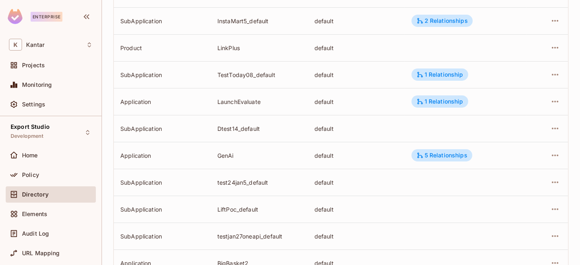
scroll to position [2594, 0]
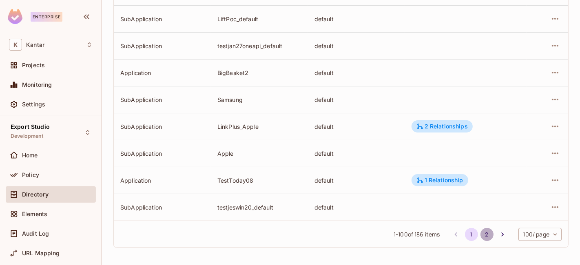
click at [481, 233] on button "2" at bounding box center [487, 234] width 13 height 13
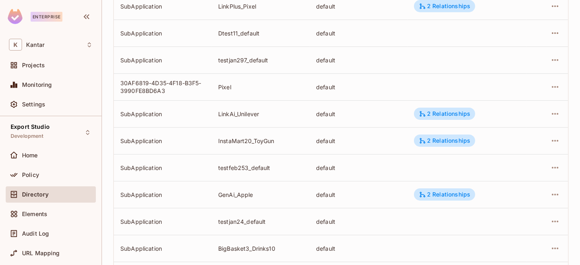
scroll to position [2217, 0]
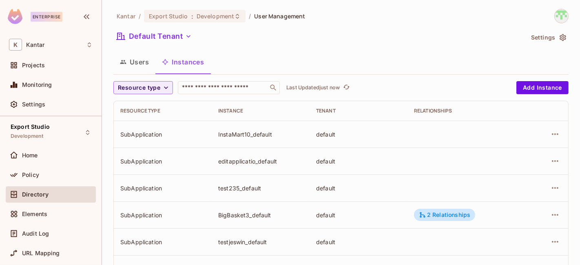
scroll to position [304, 0]
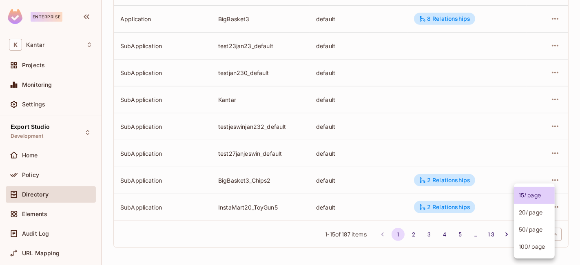
click at [532, 237] on body "Enterprise K Kantar Projects Monitoring Settings Export Studio Development Home…" at bounding box center [290, 132] width 580 height 265
click at [519, 254] on li "100 / page" at bounding box center [534, 246] width 41 height 17
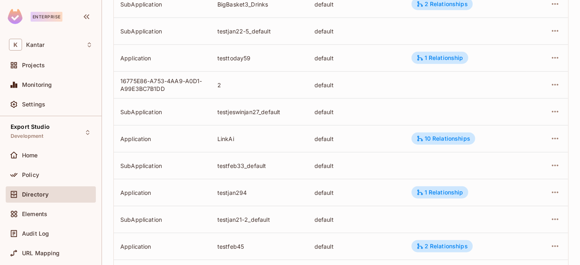
scroll to position [378, 0]
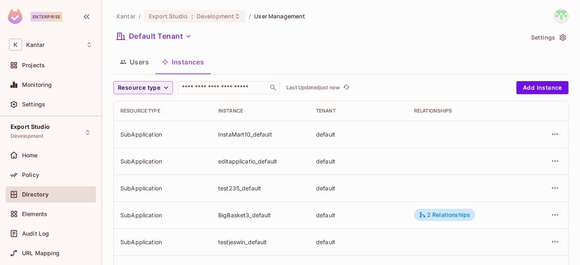
scroll to position [304, 0]
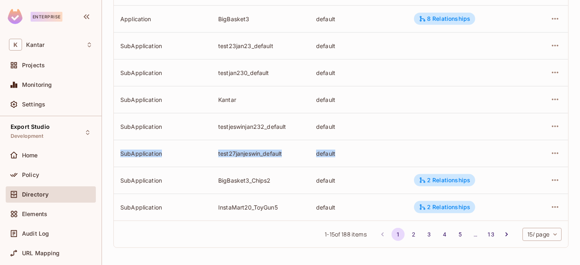
click at [460, 160] on tbody "SubApplication InstaMart10_default default SubApplication editapplicatio_defaul…" at bounding box center [341, 19] width 455 height 404
click at [527, 238] on body "Enterprise K Kantar Projects Monitoring Settings Export Studio Development Home…" at bounding box center [290, 132] width 580 height 265
click at [527, 245] on li "100 / page" at bounding box center [534, 246] width 41 height 17
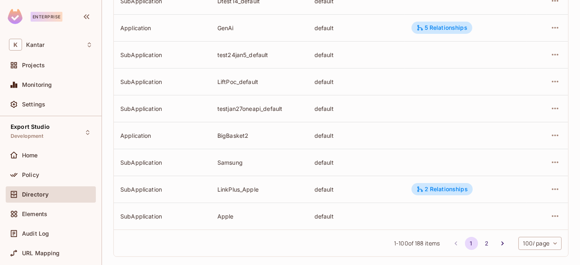
scroll to position [2594, 0]
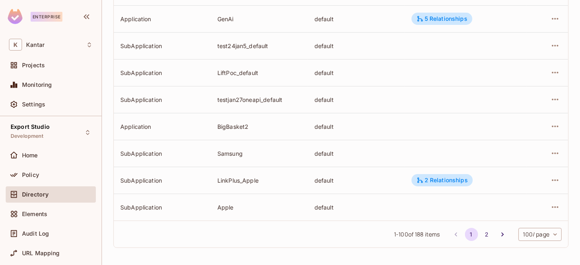
click at [484, 236] on button "2" at bounding box center [487, 234] width 13 height 13
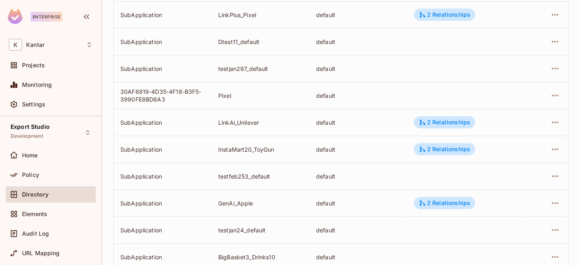
scroll to position [2271, 0]
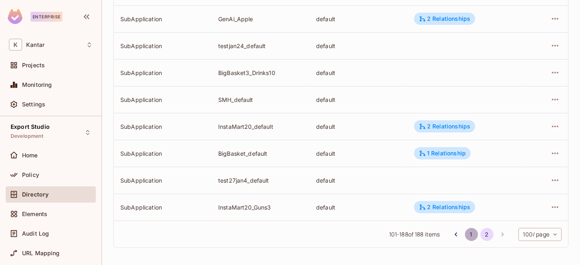
click at [465, 229] on button "1" at bounding box center [471, 234] width 13 height 13
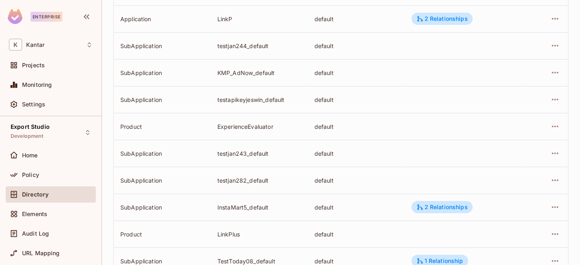
scroll to position [783, 0]
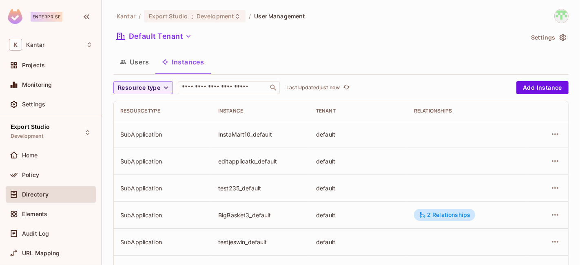
scroll to position [304, 0]
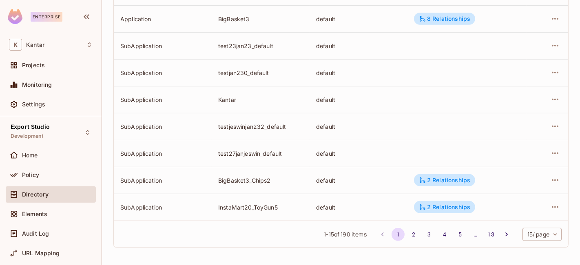
drag, startPoint x: 531, startPoint y: 241, endPoint x: 529, endPoint y: 235, distance: 6.5
click at [530, 241] on div "1 - 15 of 190 items 1 2 3 4 5 … 13 15 / page ** ​" at bounding box center [341, 234] width 455 height 27
click at [528, 233] on body "Enterprise K Kantar Projects Monitoring Settings Export Studio Development Home…" at bounding box center [290, 132] width 580 height 265
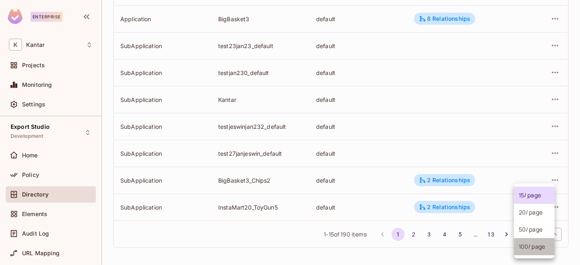
click at [526, 251] on li "100 / page" at bounding box center [534, 246] width 41 height 17
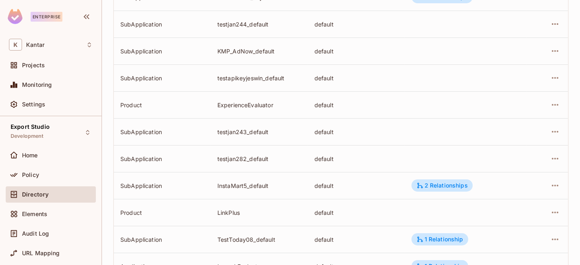
scroll to position [2594, 0]
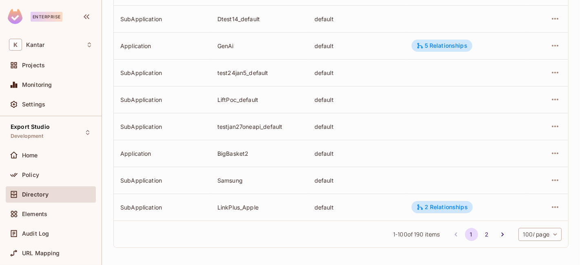
click at [533, 231] on body "Enterprise K Kantar Projects Monitoring Settings Export Studio Development Home…" at bounding box center [290, 132] width 580 height 265
click at [528, 242] on li "100 / page" at bounding box center [533, 246] width 45 height 17
click at [481, 230] on button "2" at bounding box center [487, 234] width 13 height 13
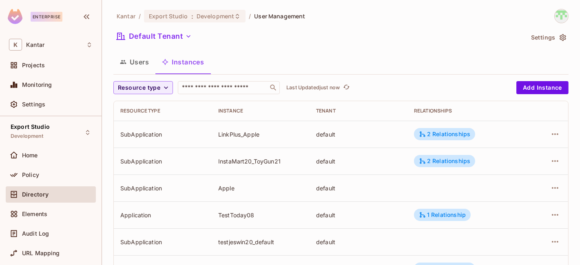
scroll to position [272, 0]
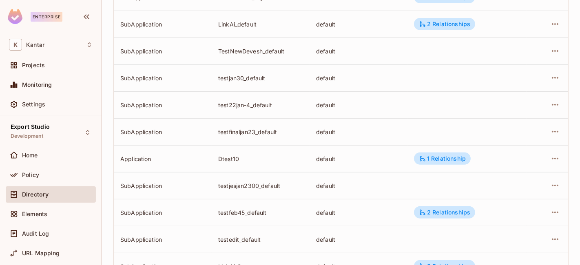
click at [387, 88] on td "default" at bounding box center [359, 77] width 98 height 27
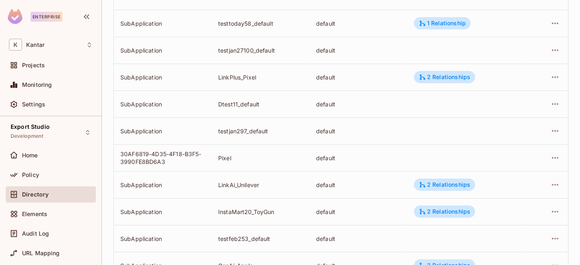
scroll to position [2379, 0]
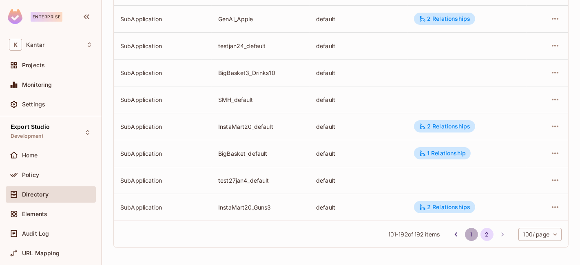
click at [465, 231] on button "1" at bounding box center [471, 234] width 13 height 13
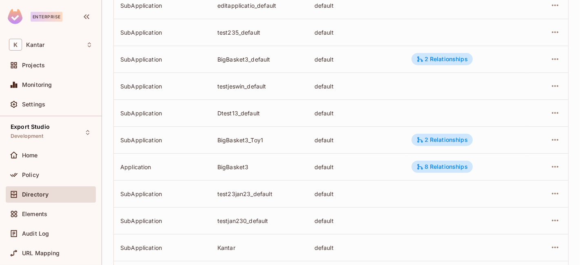
scroll to position [0, 0]
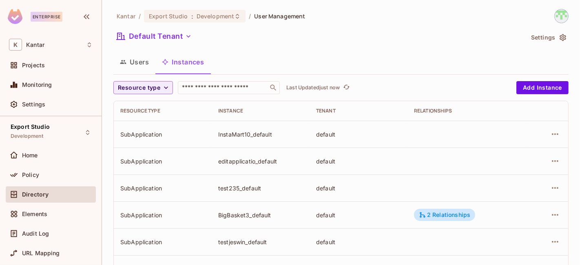
scroll to position [304, 0]
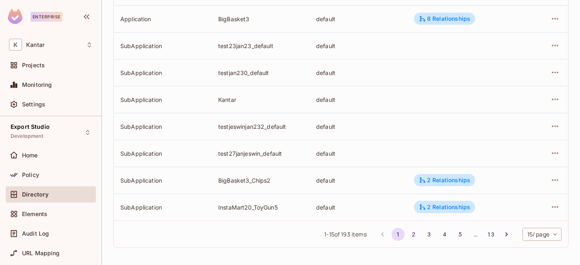
click at [523, 231] on body "Enterprise K Kantar Projects Monitoring Settings Export Studio Development Home…" at bounding box center [290, 132] width 580 height 265
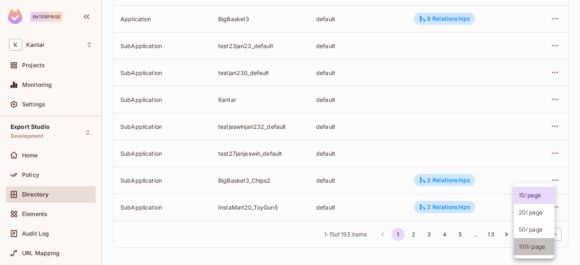
click at [522, 251] on li "100 / page" at bounding box center [534, 246] width 41 height 17
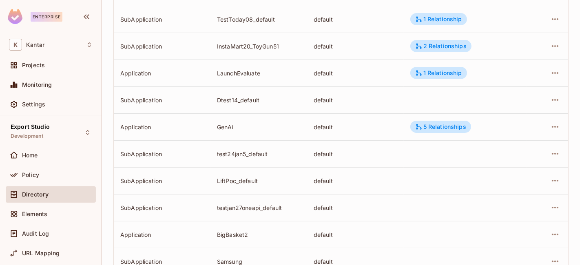
scroll to position [2594, 0]
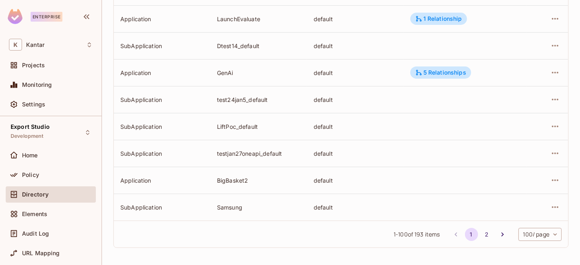
click at [528, 234] on body "Enterprise K Kantar Projects Monitoring Settings Export Studio Development Home…" at bounding box center [290, 132] width 580 height 265
click at [474, 236] on div at bounding box center [290, 132] width 580 height 265
click at [481, 236] on button "2" at bounding box center [487, 234] width 13 height 13
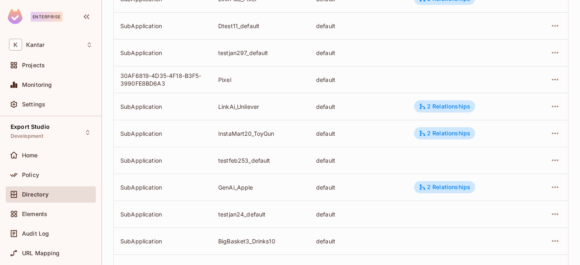
scroll to position [190, 0]
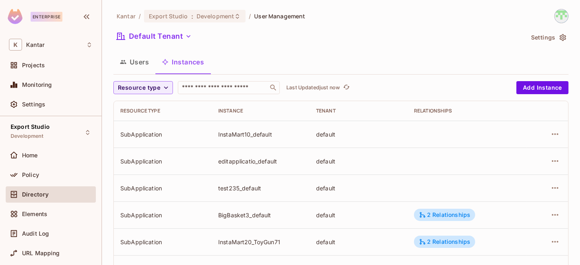
scroll to position [304, 0]
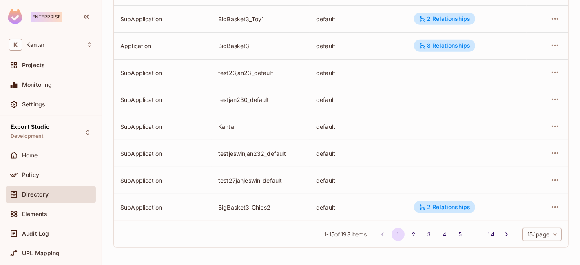
click at [529, 229] on body "Enterprise K Kantar Projects Monitoring Settings Export Studio Development Home…" at bounding box center [290, 132] width 580 height 265
click at [531, 247] on li "100 / page" at bounding box center [534, 246] width 41 height 17
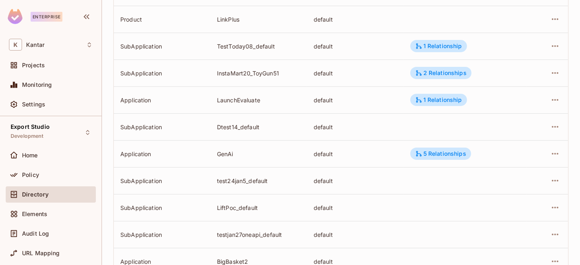
scroll to position [2594, 0]
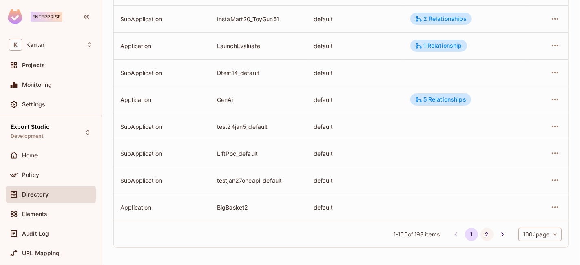
click at [483, 233] on button "2" at bounding box center [487, 234] width 13 height 13
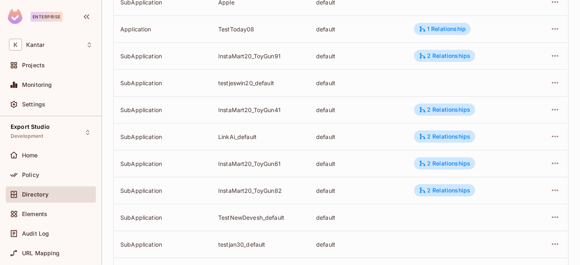
scroll to position [0, 0]
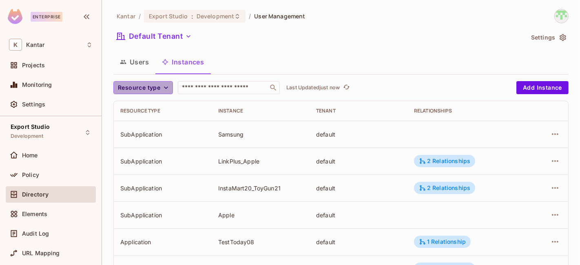
click at [165, 86] on icon "button" at bounding box center [166, 88] width 8 height 8
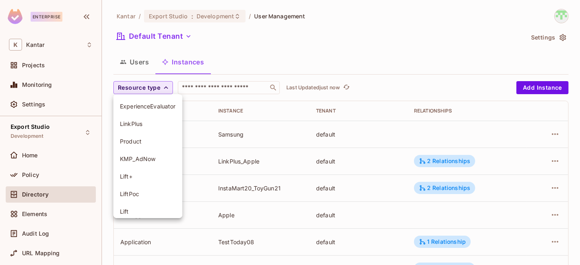
scroll to position [93, 0]
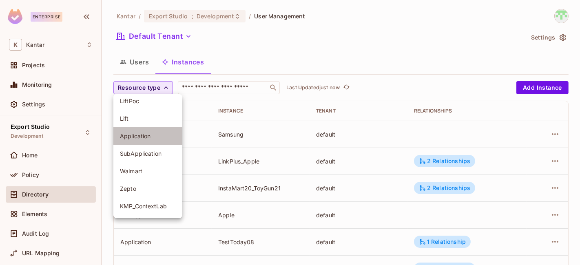
click at [148, 138] on span "Application" at bounding box center [148, 136] width 56 height 8
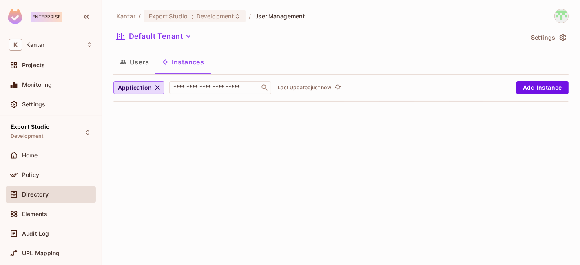
click at [215, 132] on div "Kantar / Export Studio : Development / User Management Default Tenant Settings …" at bounding box center [341, 132] width 478 height 265
click at [152, 86] on button "Application" at bounding box center [138, 87] width 51 height 13
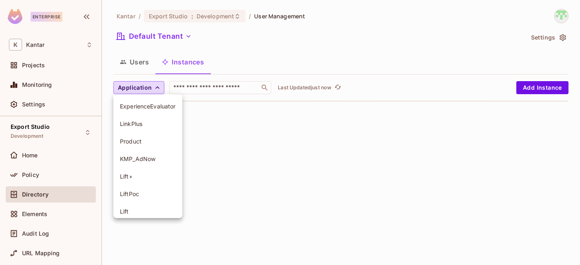
scroll to position [73, 0]
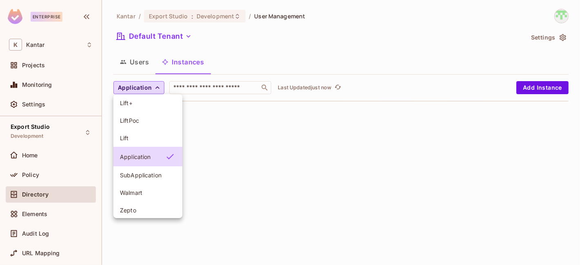
click at [149, 179] on li "SubApplication" at bounding box center [147, 176] width 69 height 18
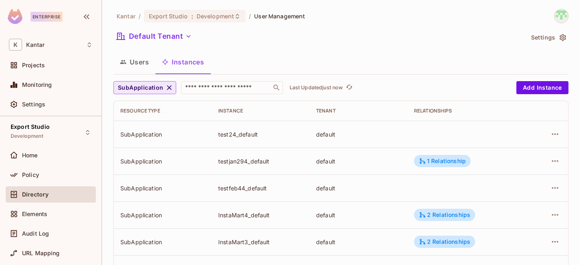
click at [165, 88] on icon "button" at bounding box center [169, 88] width 8 height 8
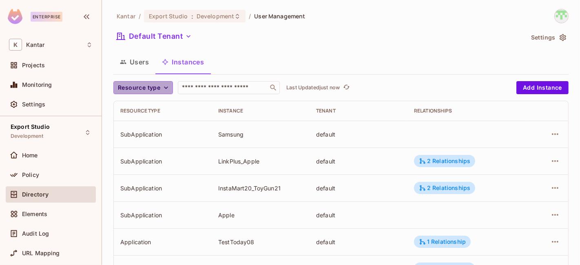
click at [158, 89] on span "Resource type" at bounding box center [139, 88] width 42 height 10
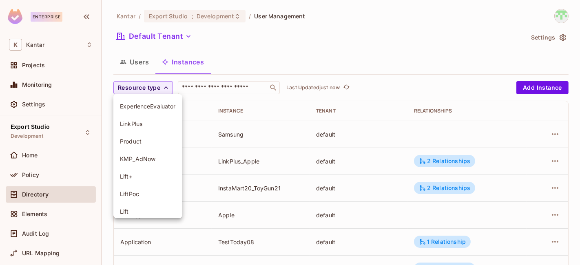
scroll to position [93, 0]
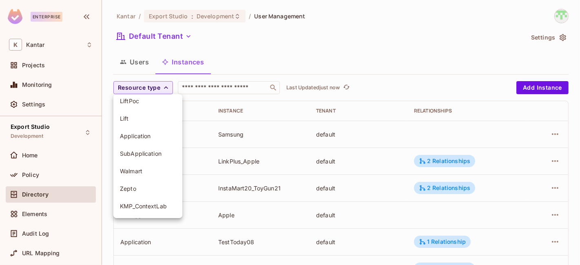
click at [147, 134] on span "Application" at bounding box center [148, 136] width 56 height 8
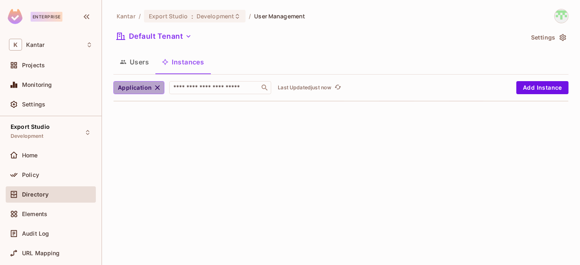
click at [145, 92] on button "Application" at bounding box center [138, 87] width 51 height 13
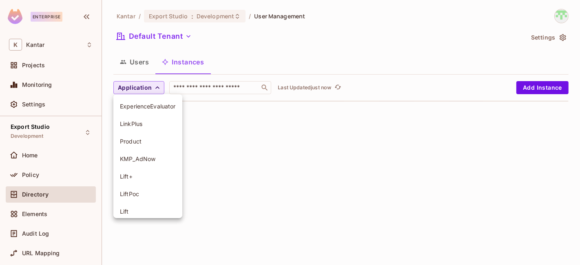
scroll to position [73, 0]
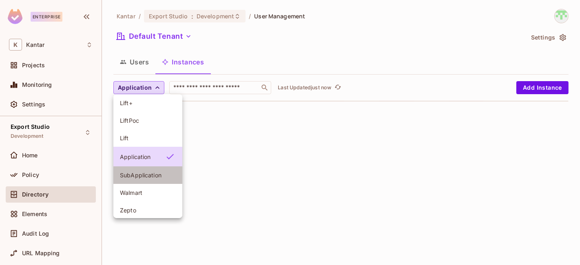
click at [145, 172] on span "SubApplication" at bounding box center [148, 175] width 56 height 8
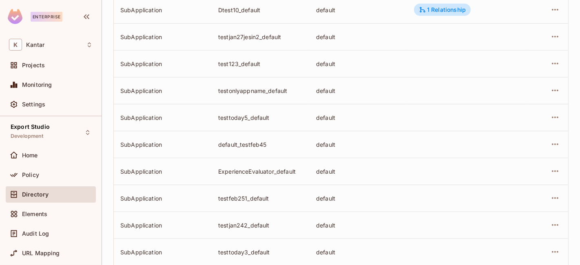
scroll to position [256, 0]
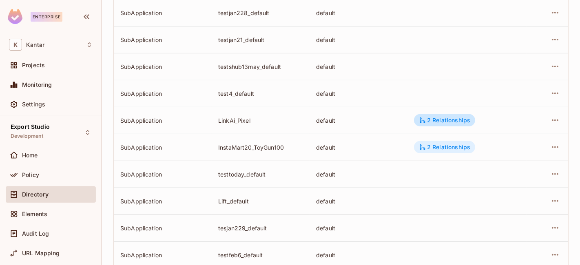
click at [432, 146] on div "2 Relationships" at bounding box center [444, 147] width 51 height 7
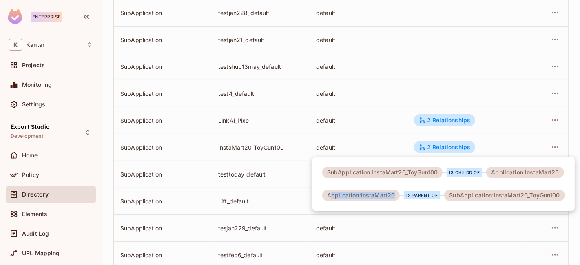
drag, startPoint x: 329, startPoint y: 199, endPoint x: 398, endPoint y: 194, distance: 68.3
click at [396, 194] on div "Application:InstaMart20" at bounding box center [361, 195] width 78 height 11
click at [376, 149] on div at bounding box center [290, 132] width 580 height 265
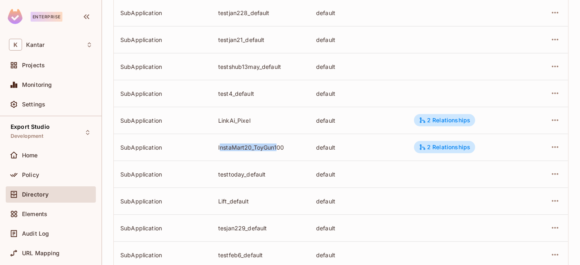
drag, startPoint x: 223, startPoint y: 147, endPoint x: 283, endPoint y: 145, distance: 60.5
click at [282, 145] on div "InstaMart20_ToyGun100" at bounding box center [260, 148] width 85 height 8
click at [291, 151] on td "InstaMart20_ToyGun100" at bounding box center [261, 147] width 98 height 27
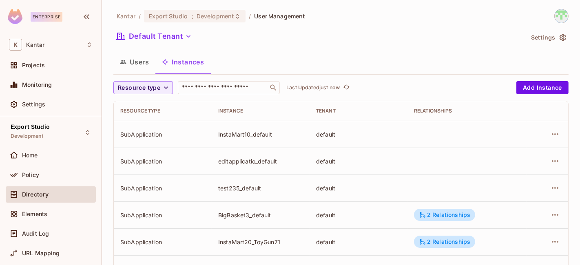
scroll to position [304, 0]
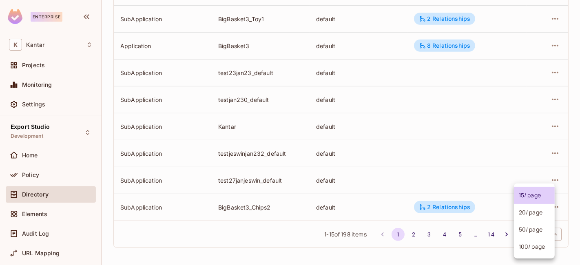
click at [538, 237] on body "Enterprise K Kantar Projects Monitoring Settings Export Studio Development Home…" at bounding box center [290, 132] width 580 height 265
click at [531, 250] on li "100 / page" at bounding box center [534, 246] width 41 height 17
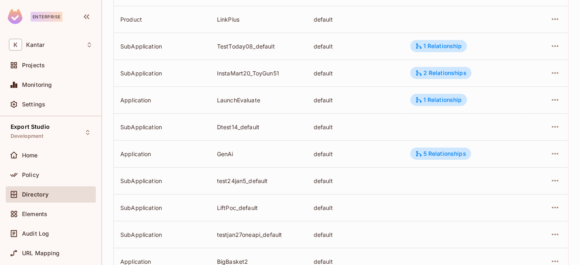
scroll to position [2594, 0]
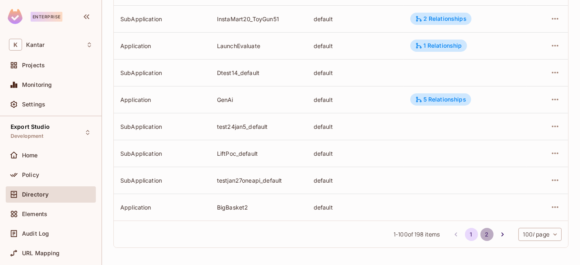
click at [481, 234] on button "2" at bounding box center [487, 234] width 13 height 13
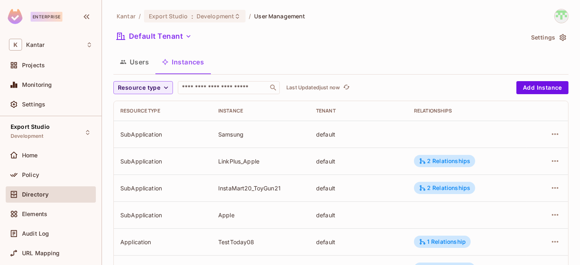
scroll to position [1132, 0]
